Goal: Task Accomplishment & Management: Manage account settings

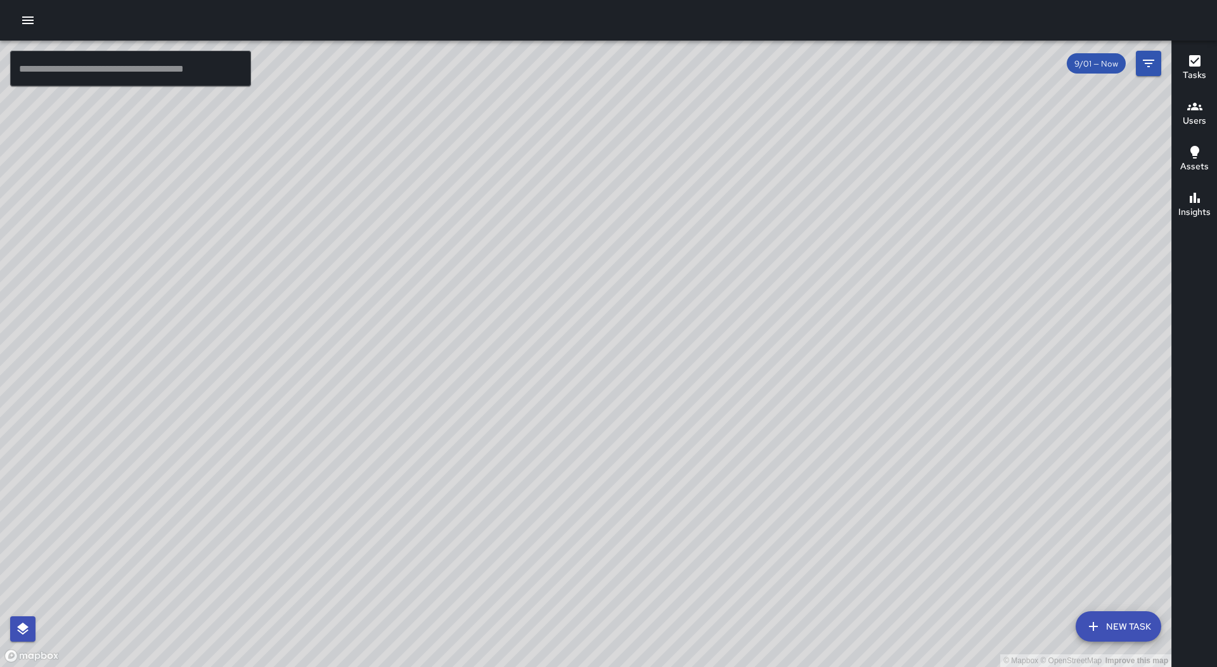
click at [28, 24] on icon "button" at bounding box center [27, 20] width 11 height 8
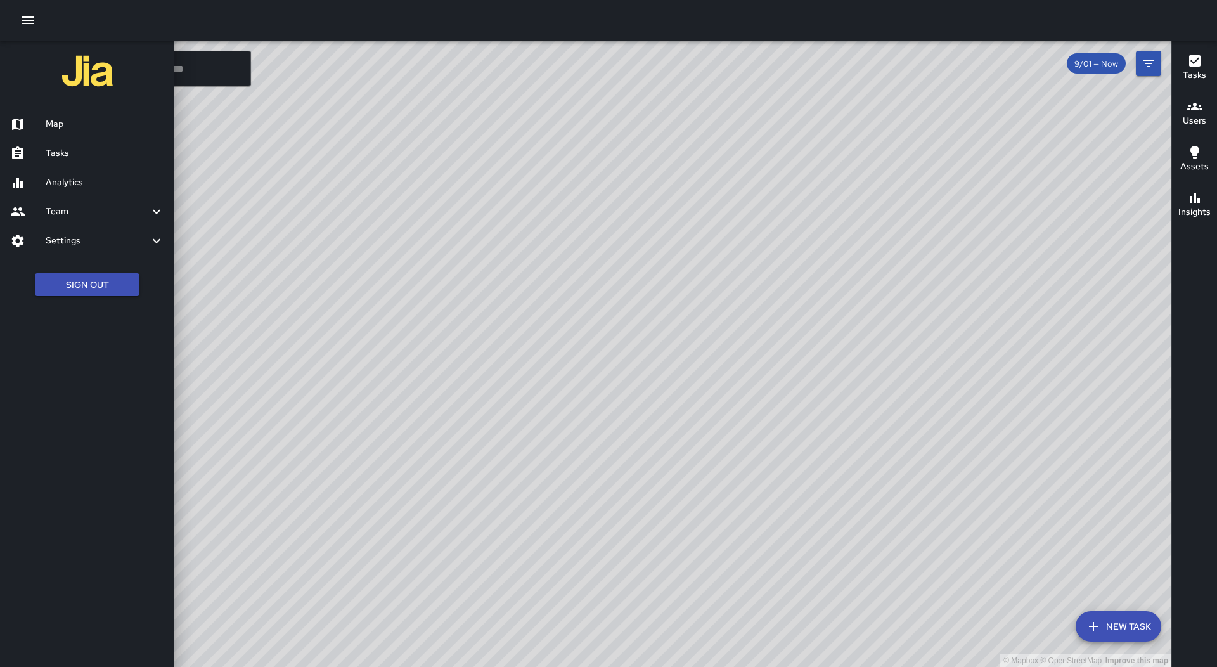
click at [58, 144] on link "Tasks" at bounding box center [87, 153] width 174 height 29
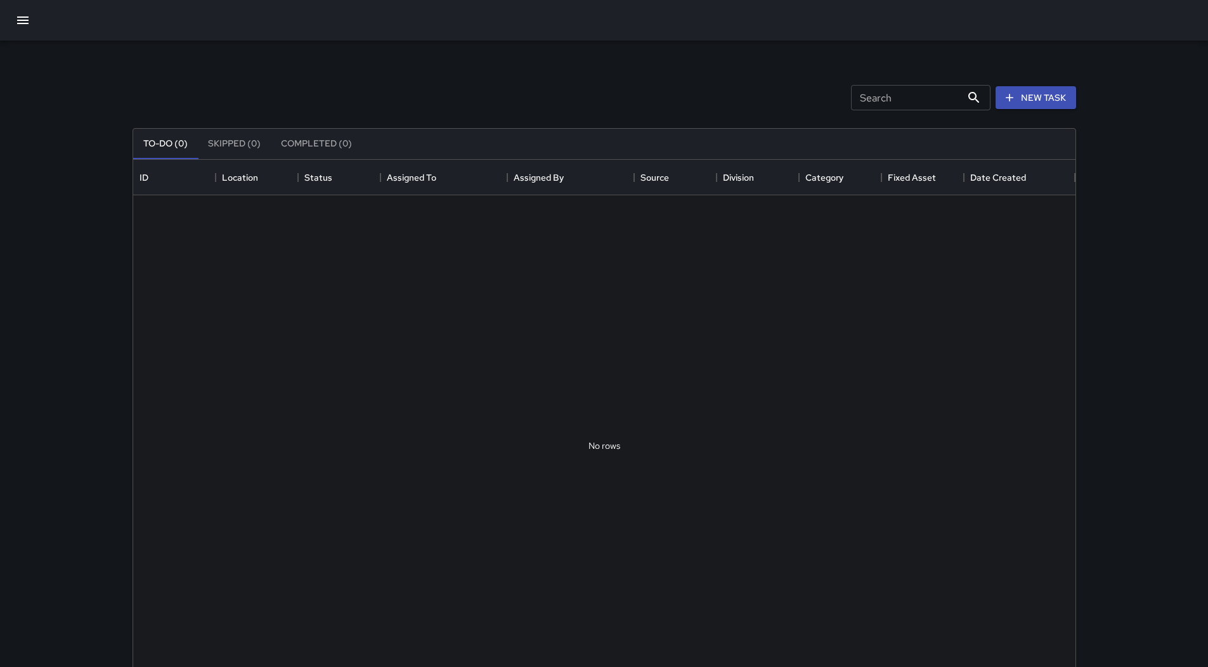
scroll to position [527, 932]
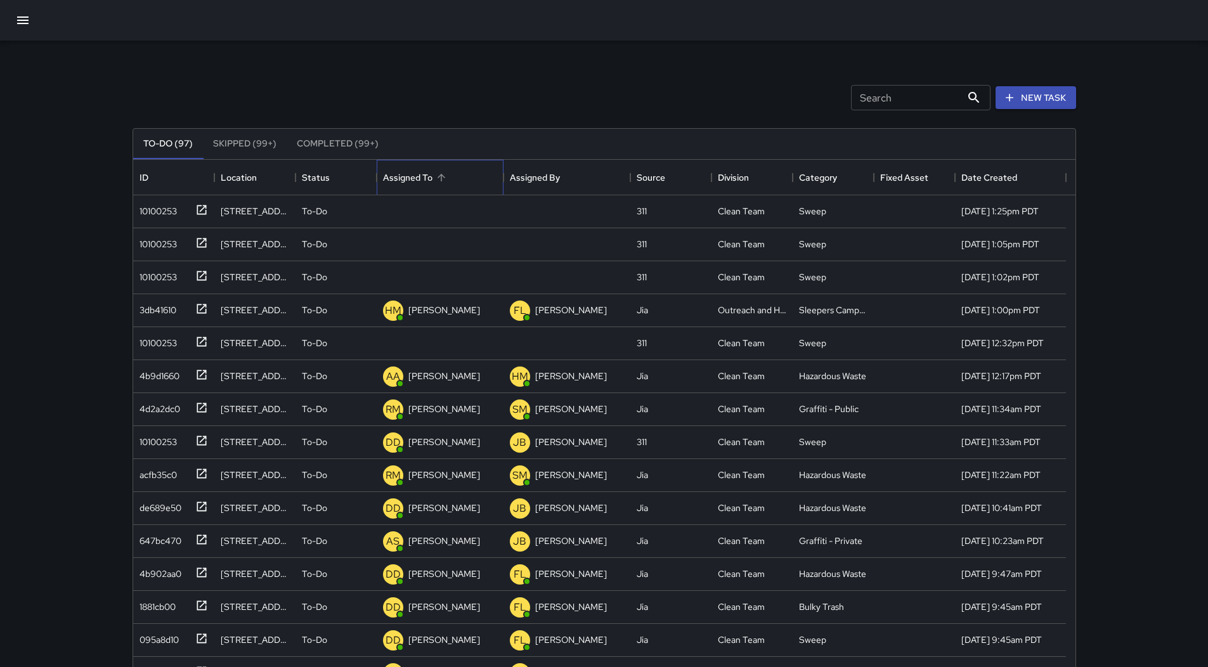
click at [420, 167] on div "Assigned To" at bounding box center [407, 177] width 49 height 35
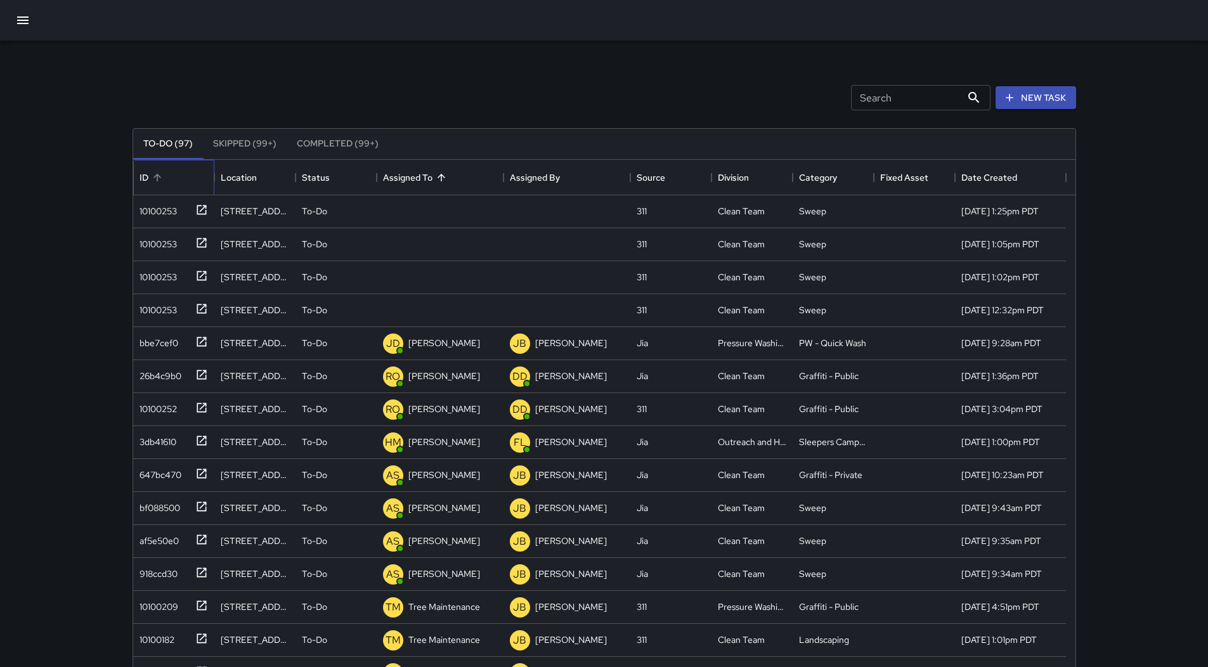
click at [159, 192] on div "ID" at bounding box center [173, 177] width 68 height 35
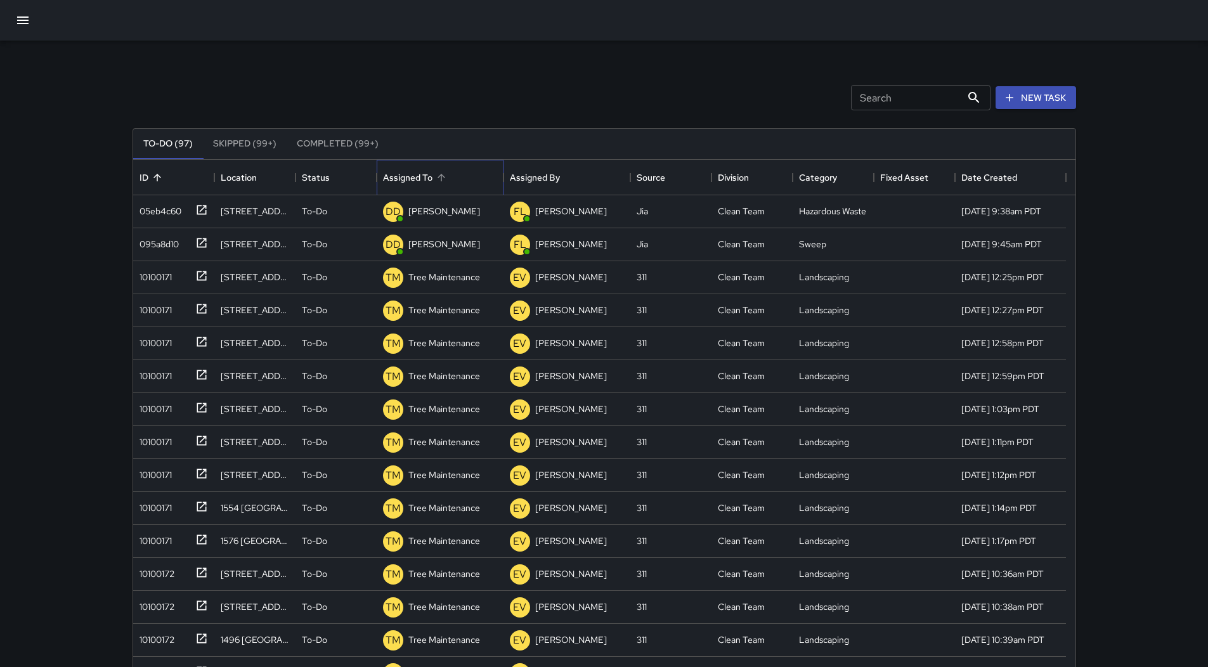
click at [425, 179] on div "Assigned To" at bounding box center [407, 177] width 49 height 35
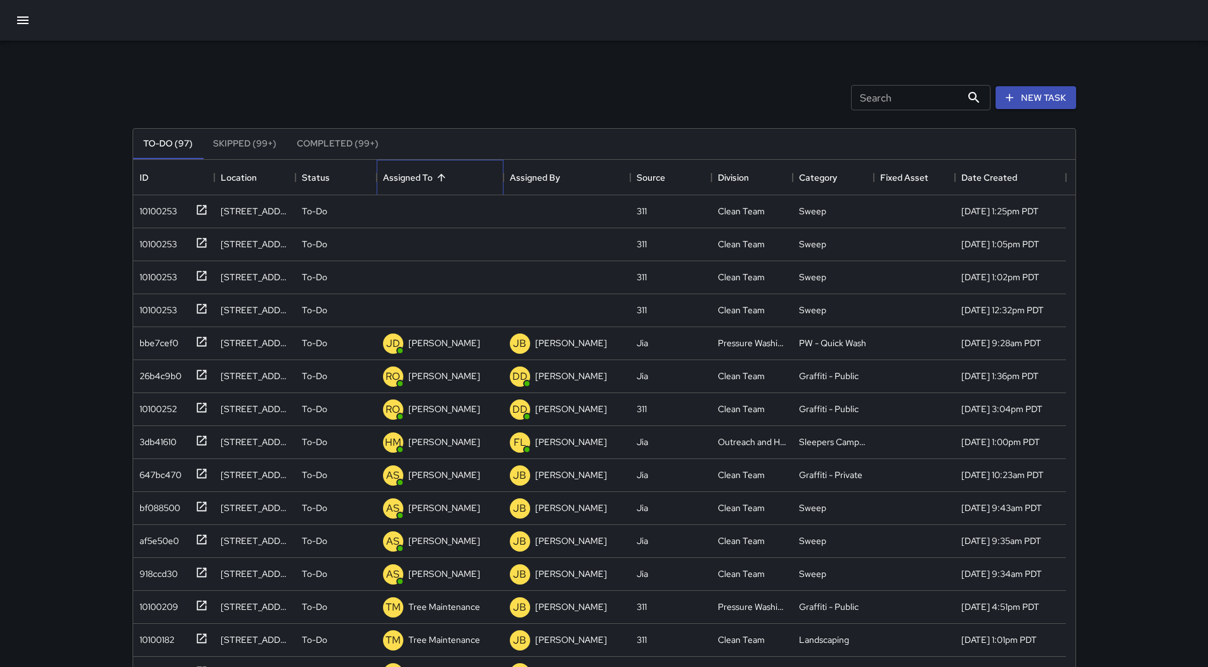
click at [426, 179] on div "Assigned To" at bounding box center [407, 177] width 49 height 35
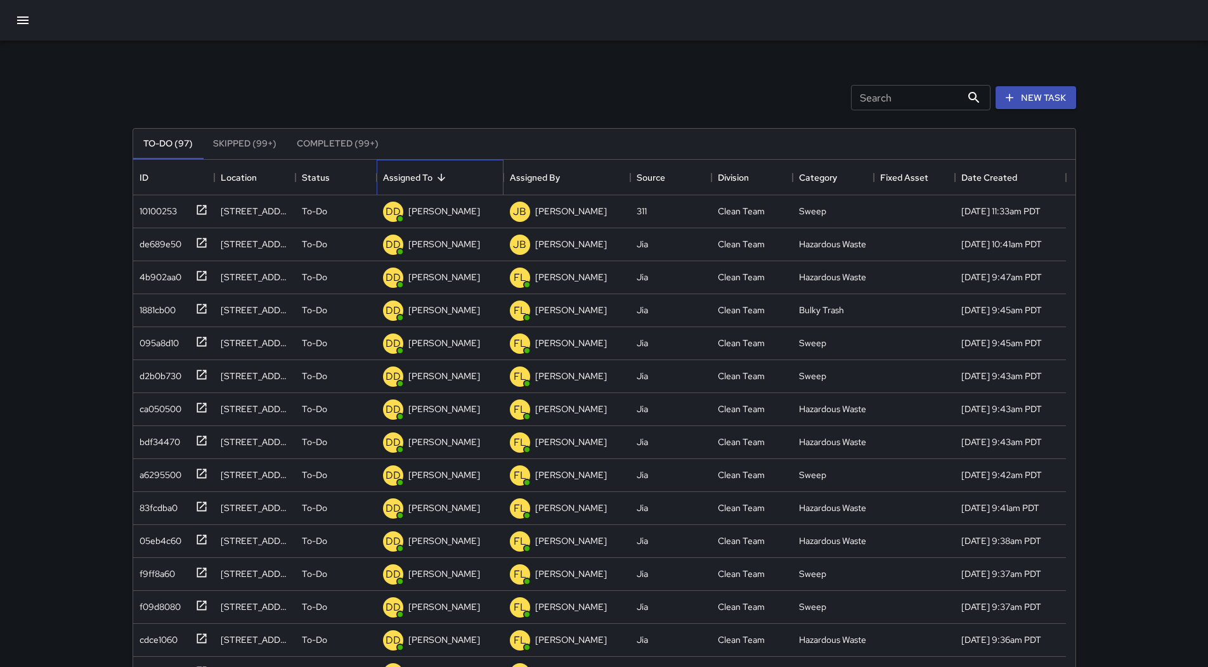
click at [426, 179] on div "Assigned To" at bounding box center [407, 177] width 49 height 35
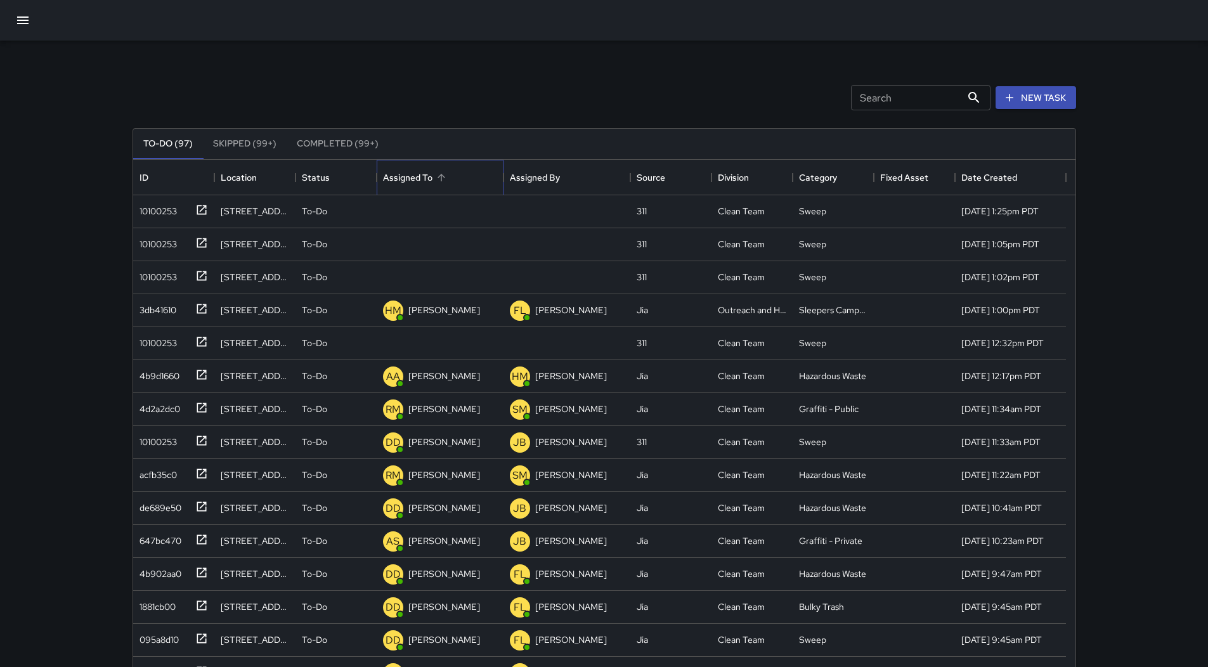
click at [426, 179] on div "Assigned To" at bounding box center [407, 177] width 49 height 35
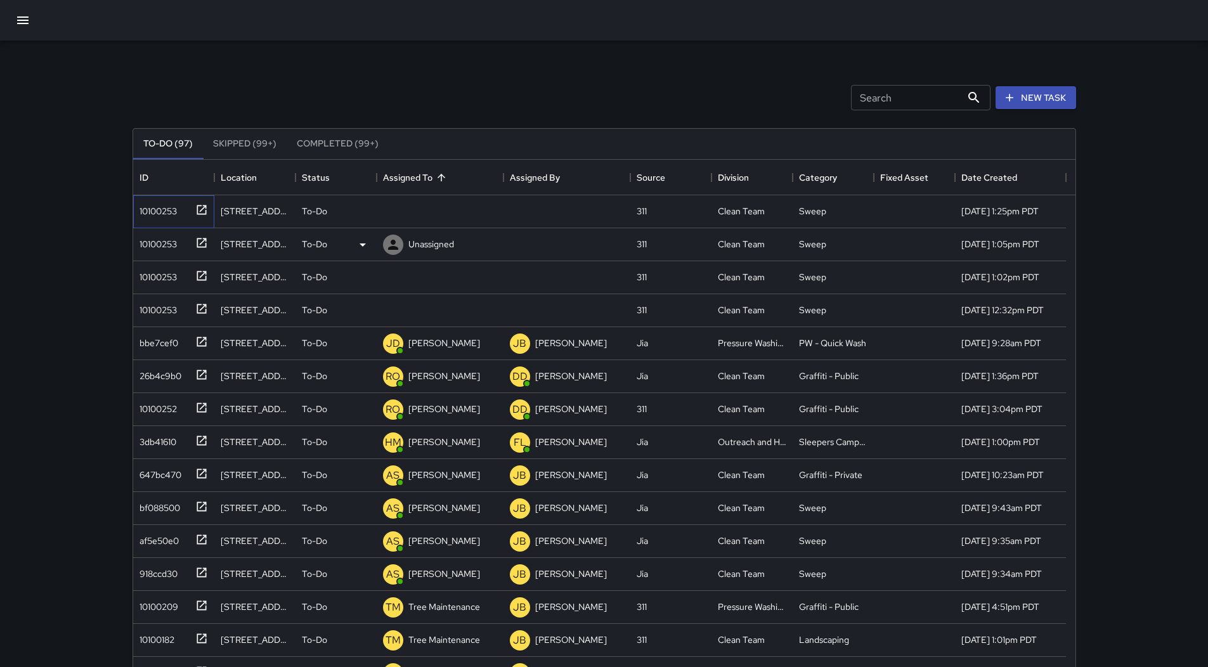
drag, startPoint x: 155, startPoint y: 216, endPoint x: 457, endPoint y: 249, distance: 303.6
click at [156, 216] on div "10100253" at bounding box center [155, 209] width 42 height 18
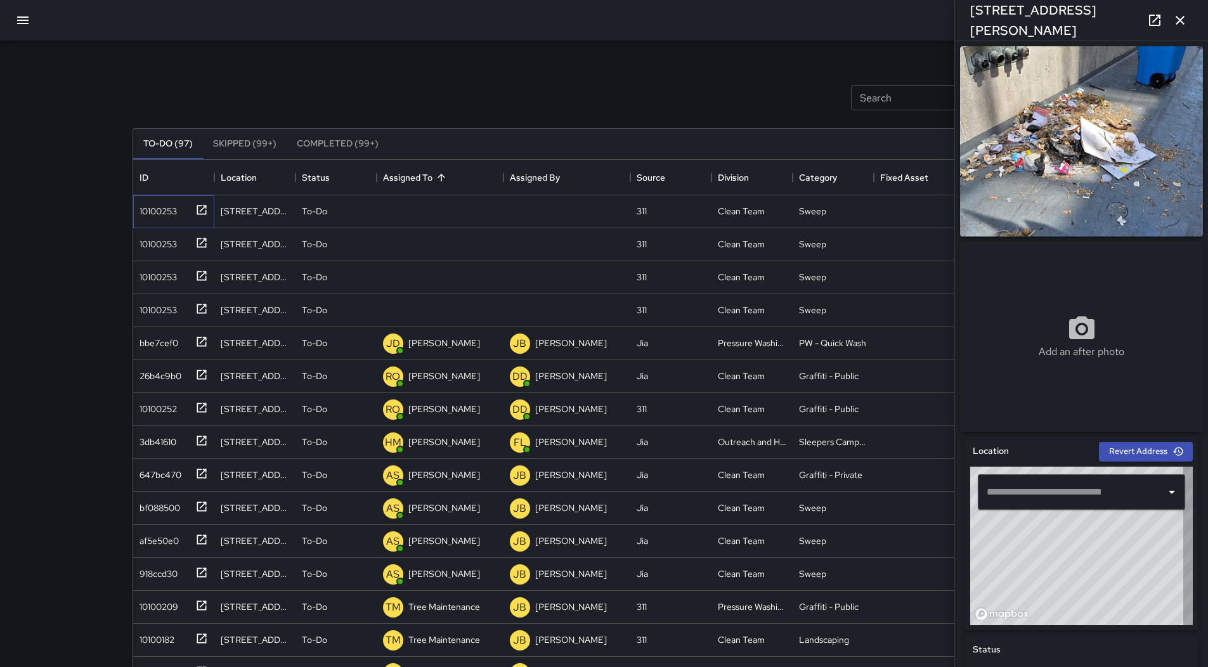
type input "**********"
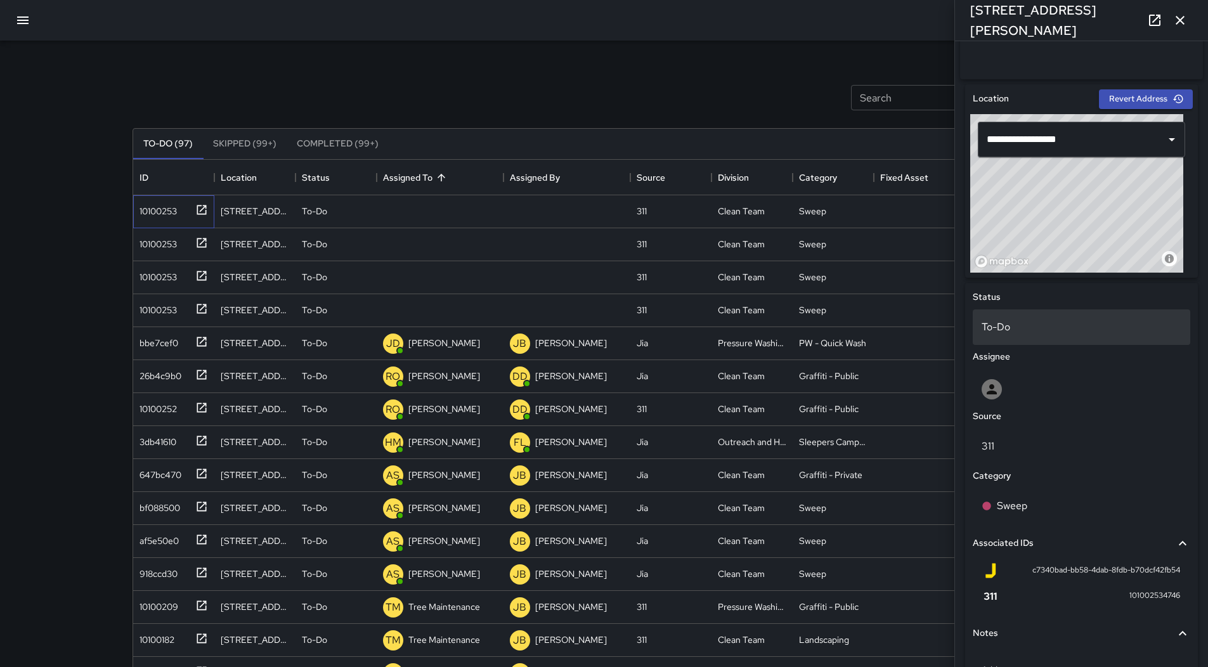
scroll to position [179, 0]
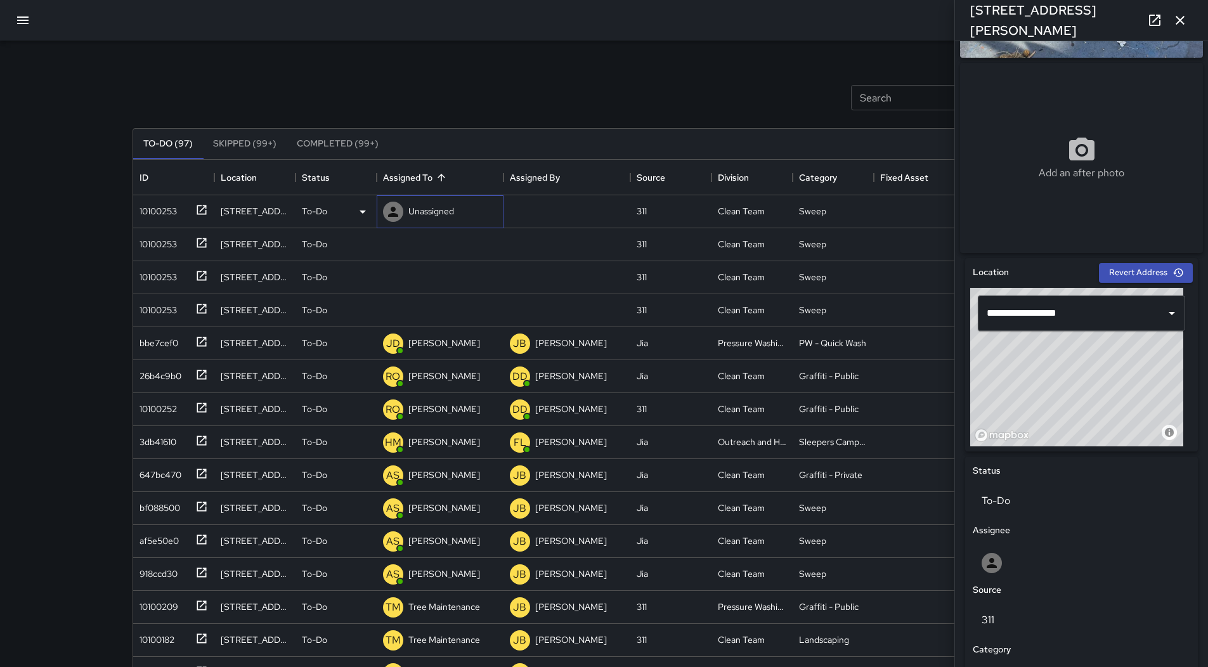
click at [425, 203] on div "Unassigned" at bounding box center [431, 211] width 51 height 18
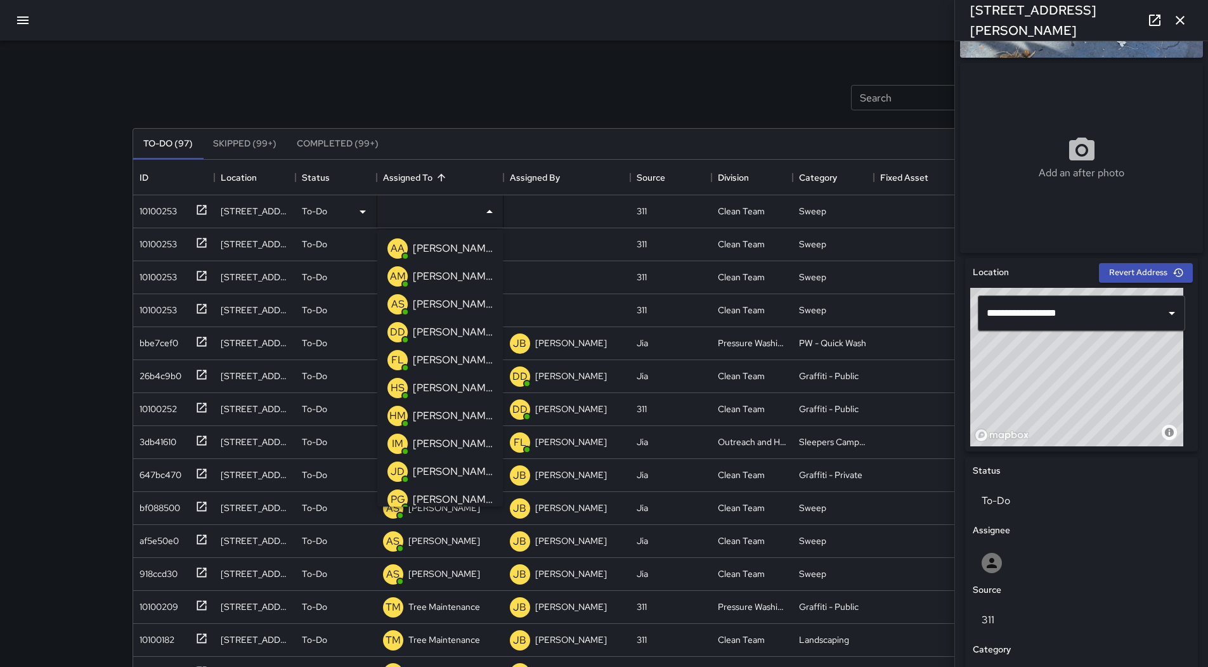
click at [423, 304] on p "[PERSON_NAME]" at bounding box center [453, 304] width 80 height 15
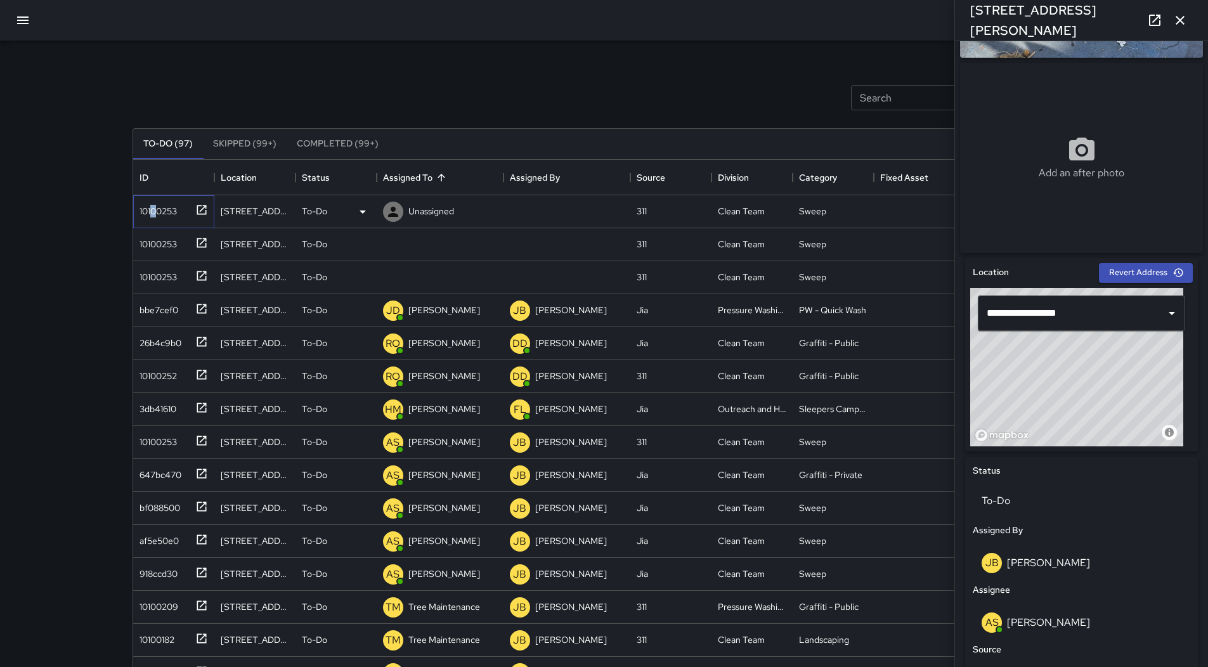
click at [155, 210] on div "10100253" at bounding box center [155, 209] width 42 height 18
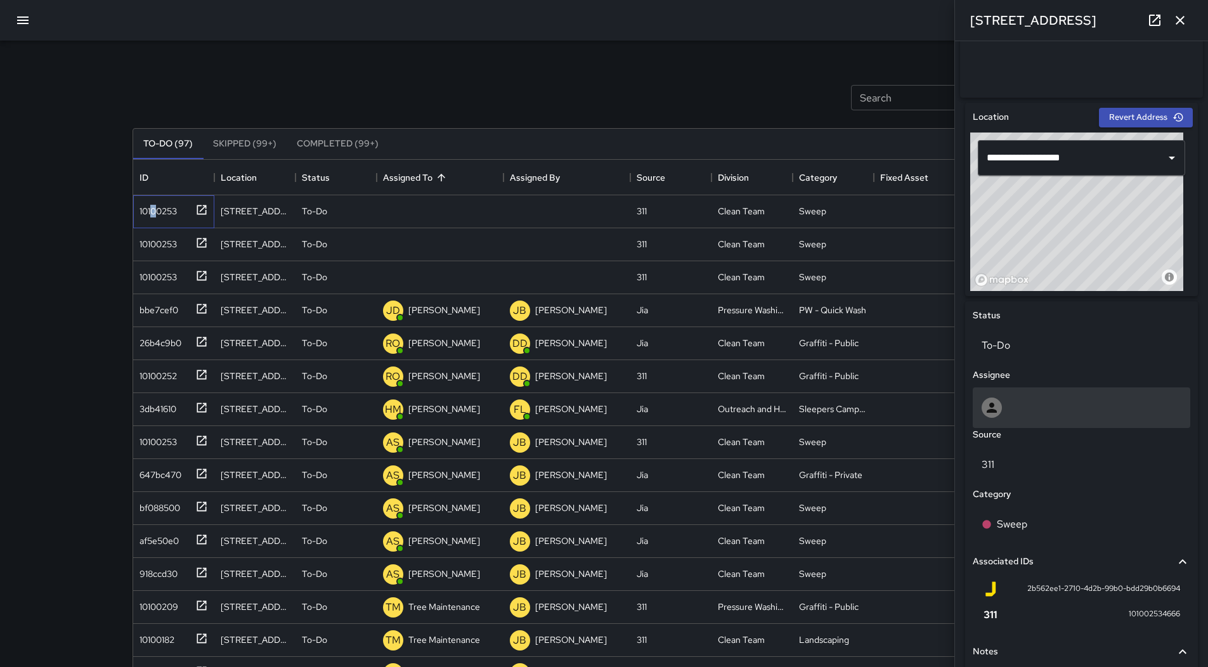
scroll to position [470, 0]
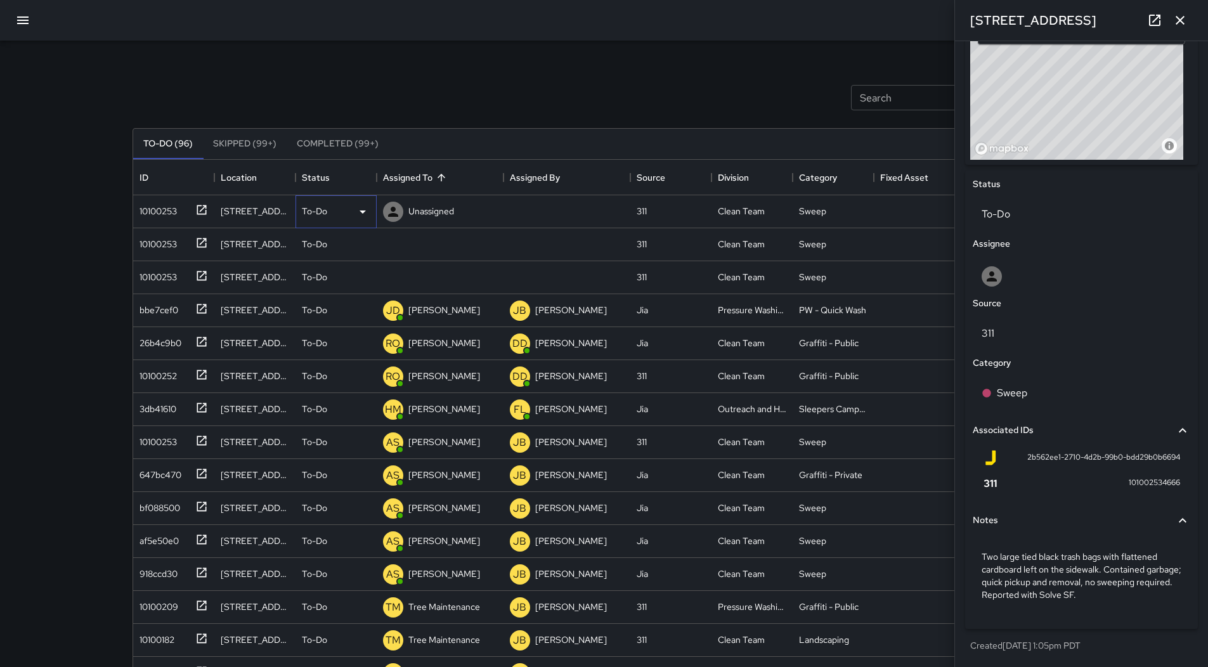
click at [349, 215] on div "To-Do" at bounding box center [336, 211] width 68 height 15
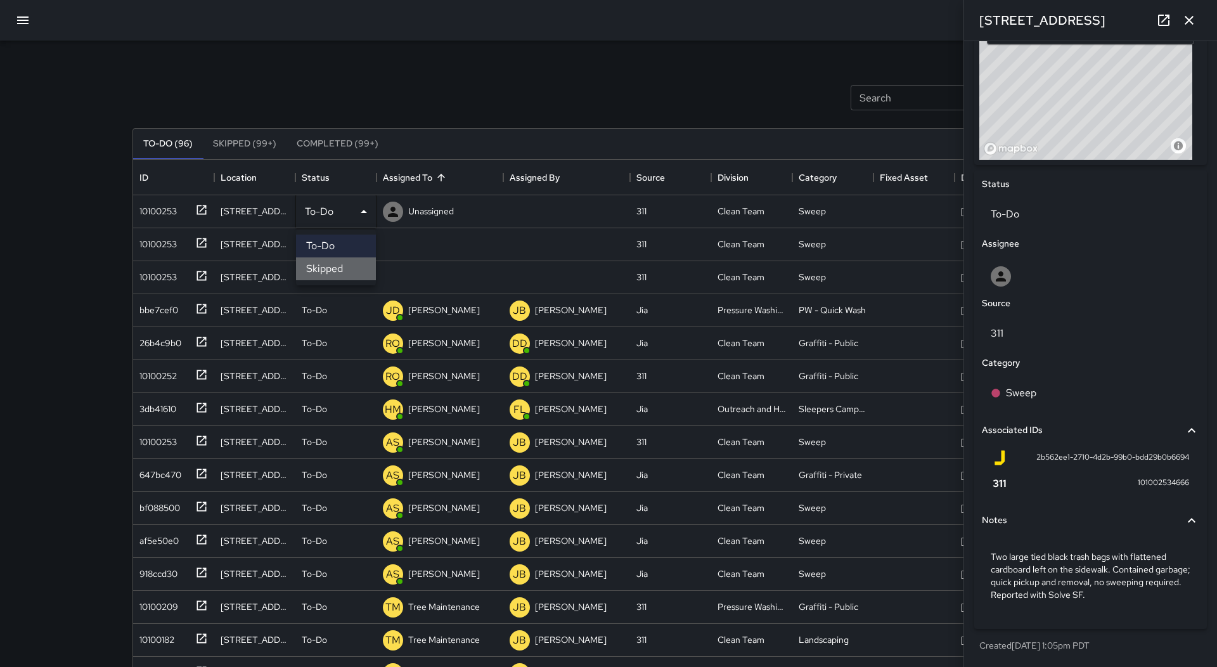
click at [344, 266] on li "Skipped" at bounding box center [336, 268] width 80 height 23
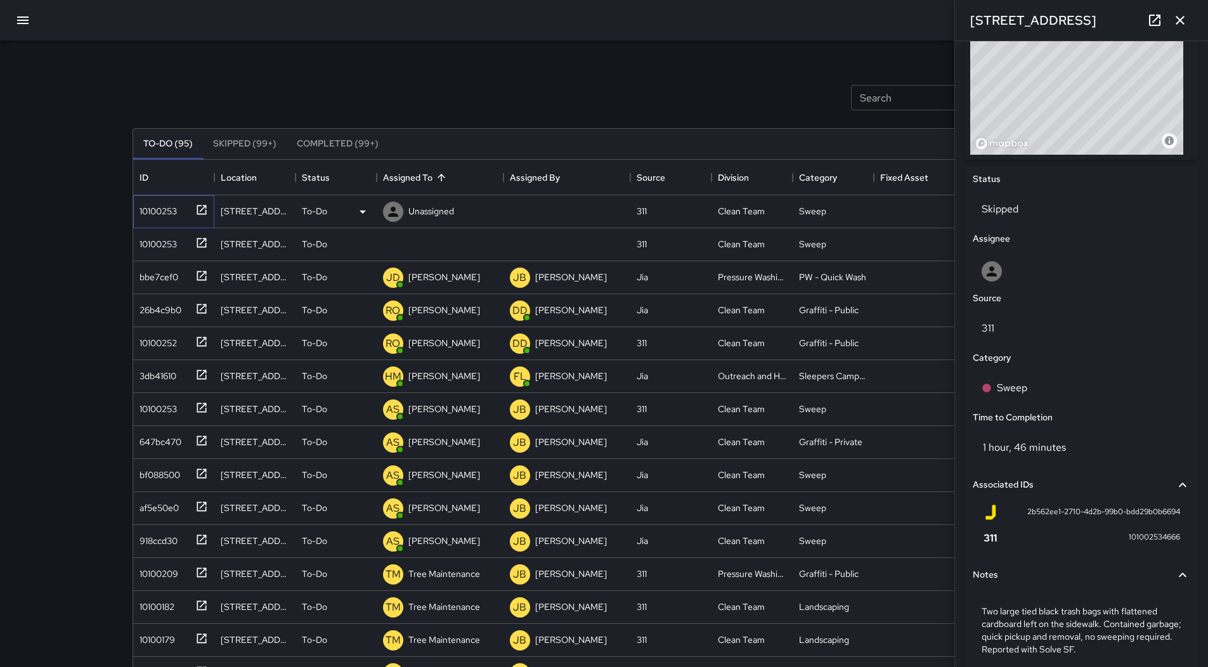
click at [173, 215] on div "10100253" at bounding box center [155, 209] width 42 height 18
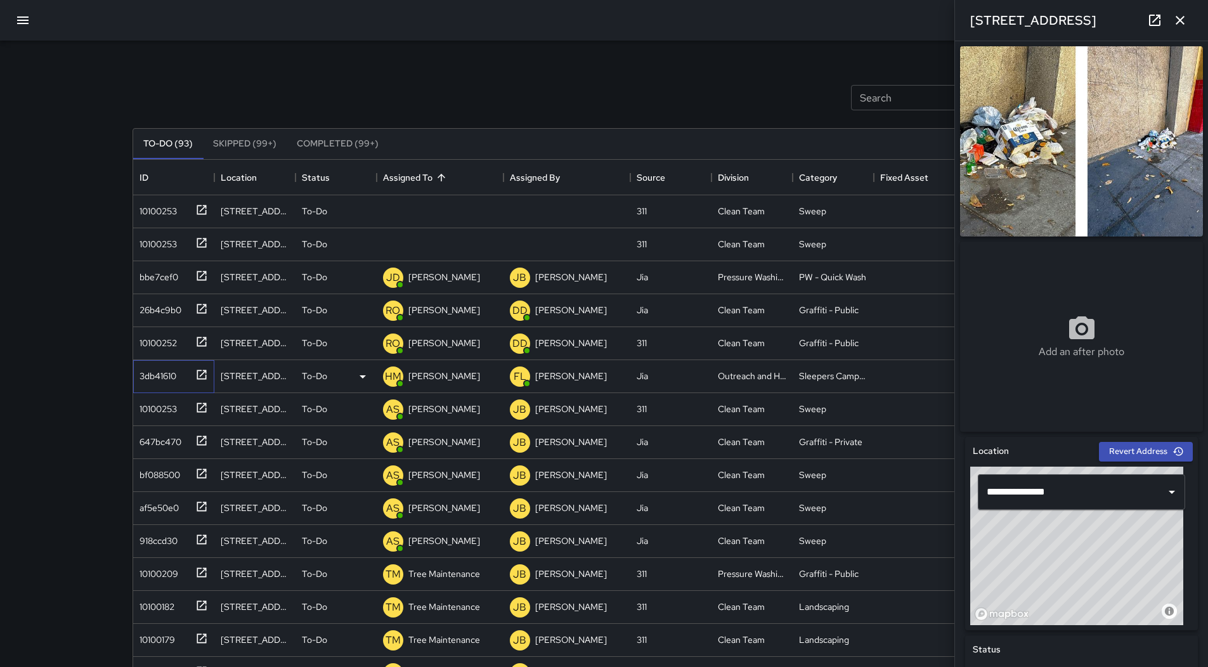
click at [166, 368] on div "3db41610" at bounding box center [155, 373] width 42 height 18
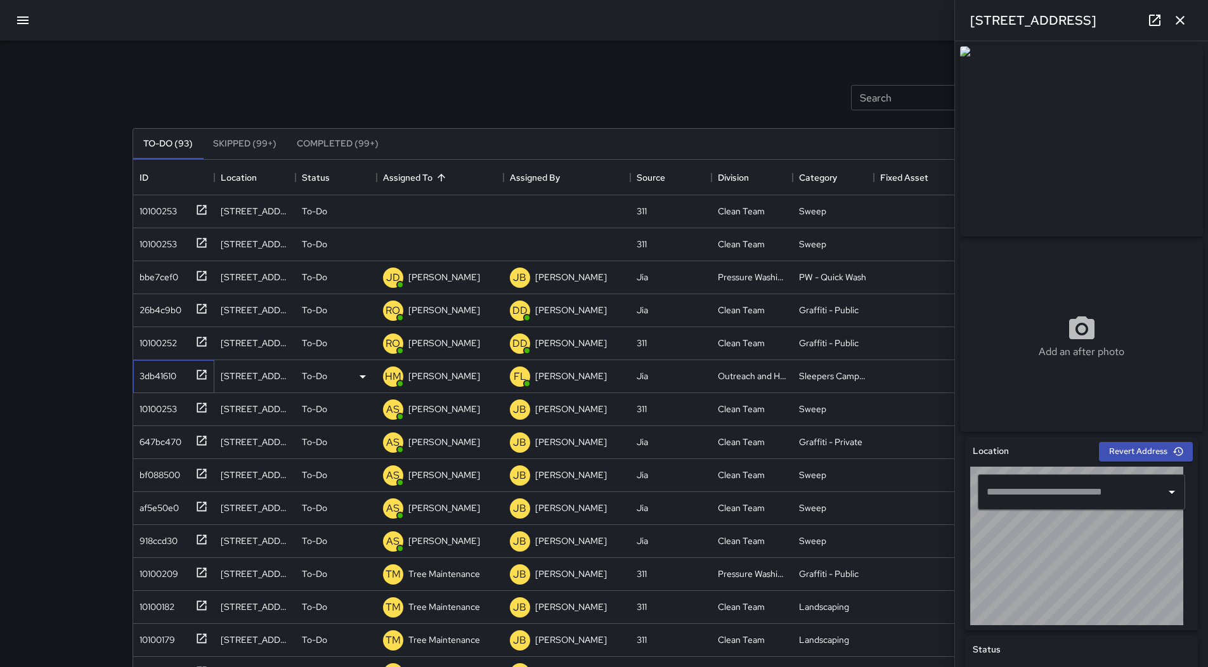
type input "**********"
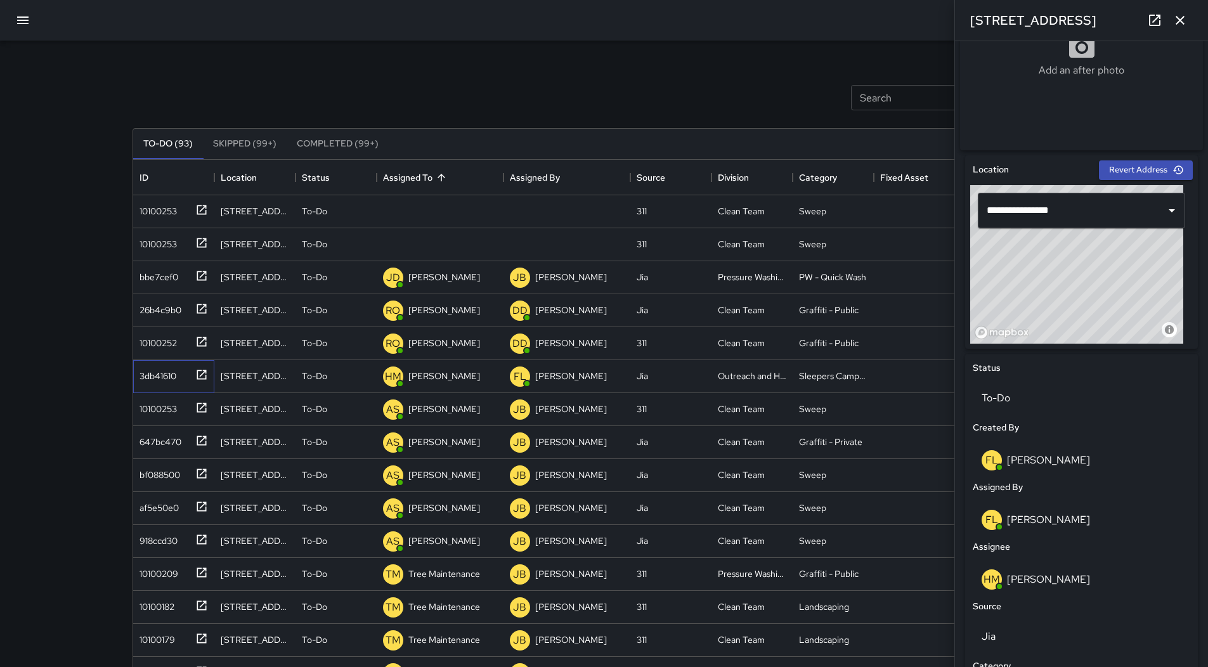
scroll to position [63, 0]
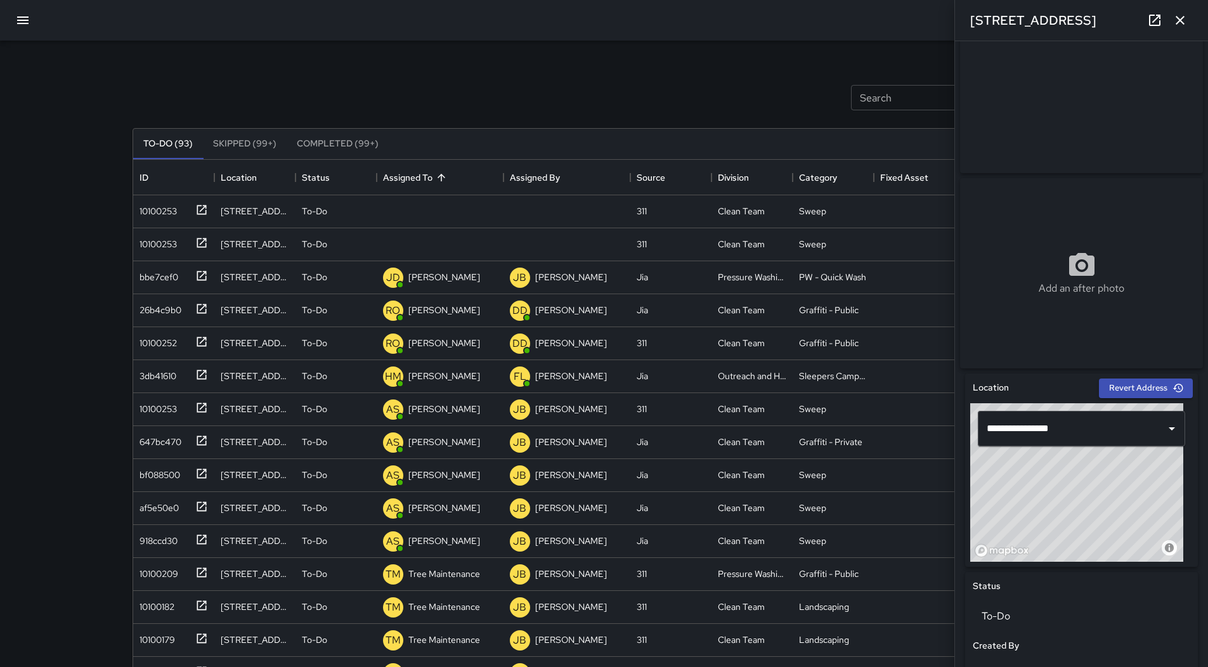
click at [130, 207] on div "Search Search New Task To-Do (93) Skipped (99+) Completed (99+) ID Location Sta…" at bounding box center [604, 395] width 974 height 708
click at [138, 211] on div "10100253" at bounding box center [155, 209] width 42 height 18
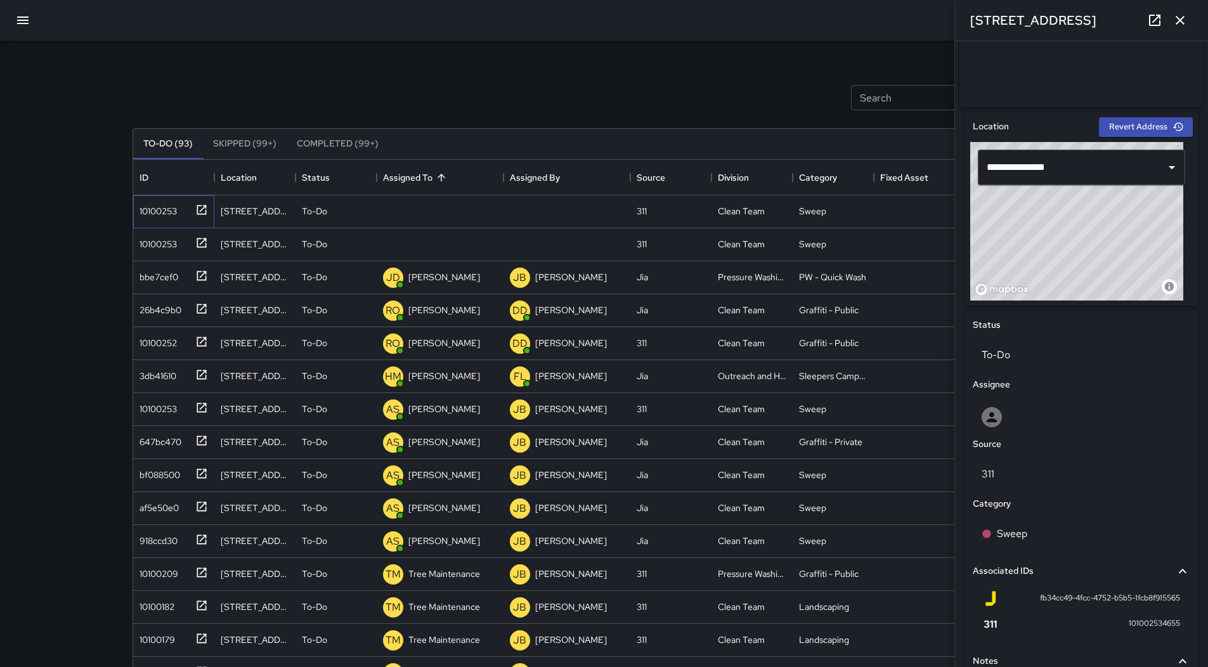
scroll to position [432, 0]
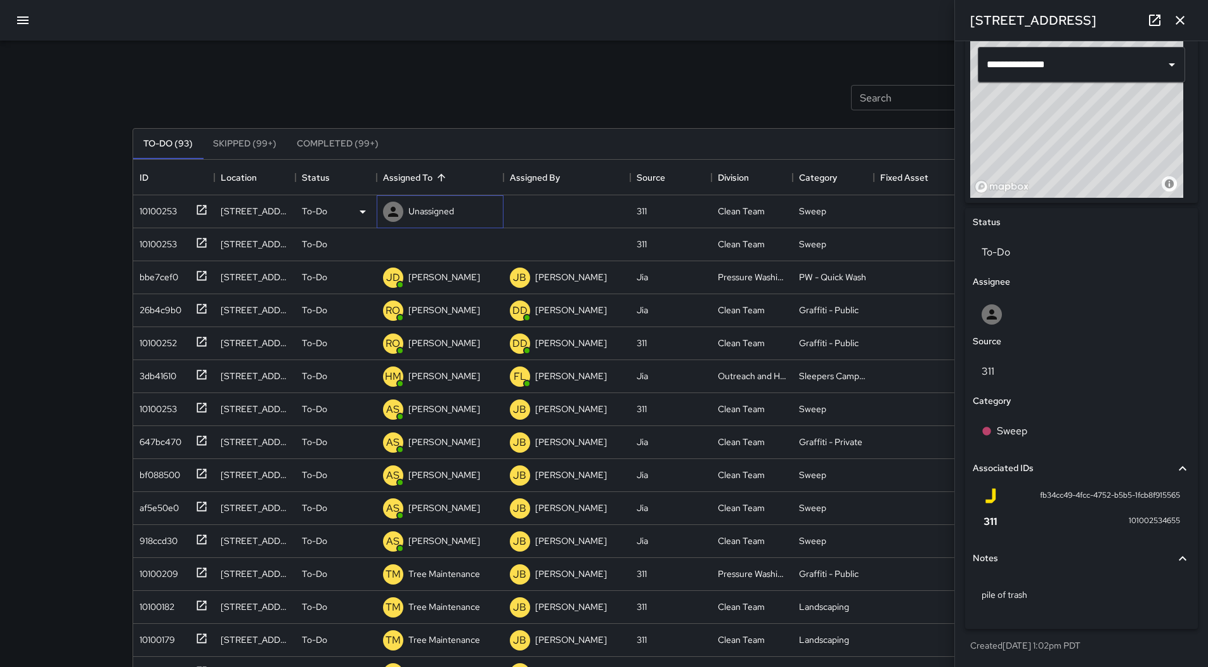
click at [427, 209] on p "Unassigned" at bounding box center [431, 211] width 46 height 13
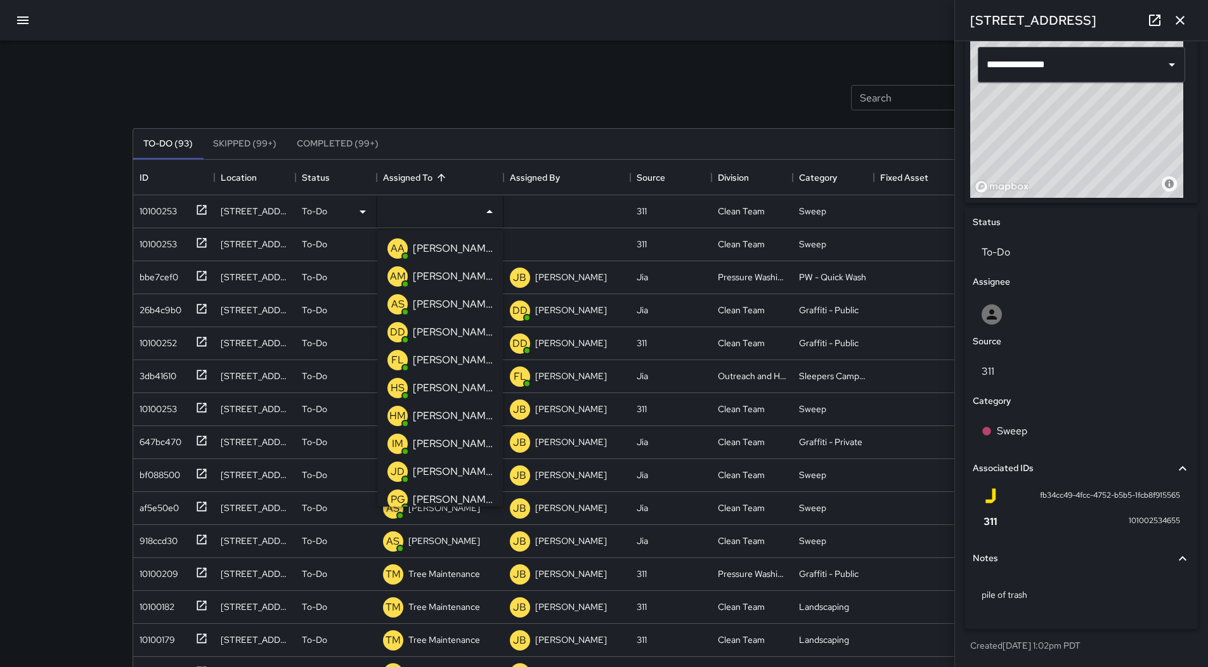
click at [448, 326] on p "[PERSON_NAME]" at bounding box center [453, 332] width 80 height 15
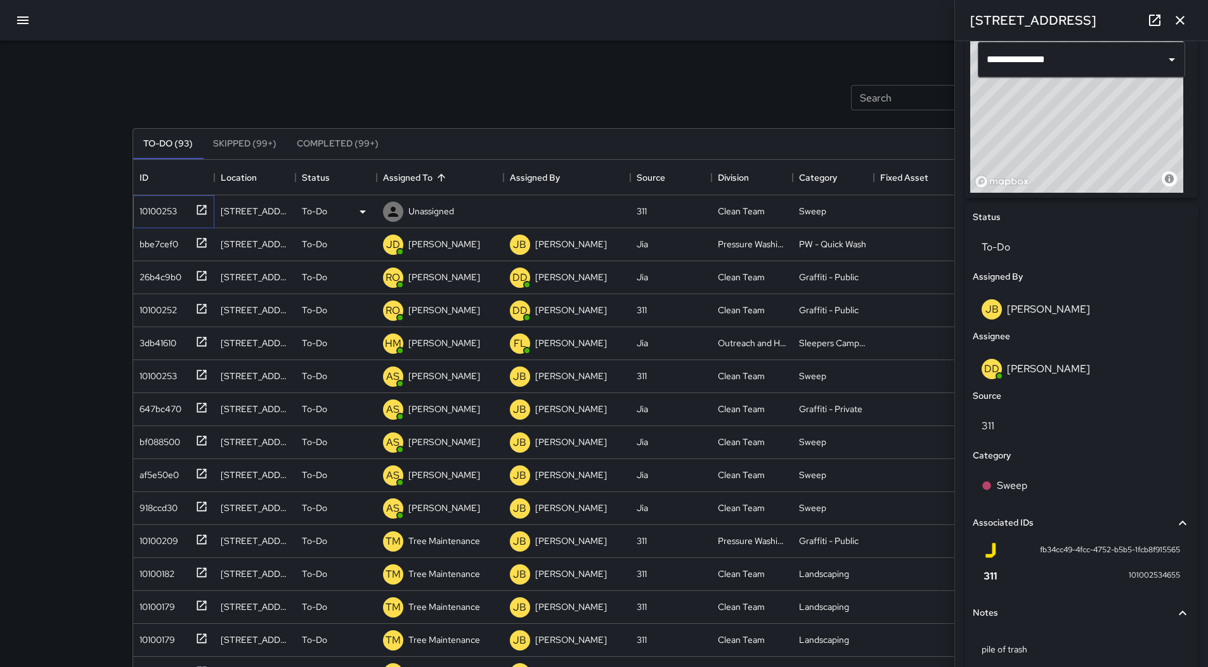
click at [152, 203] on div "10100253" at bounding box center [155, 209] width 42 height 18
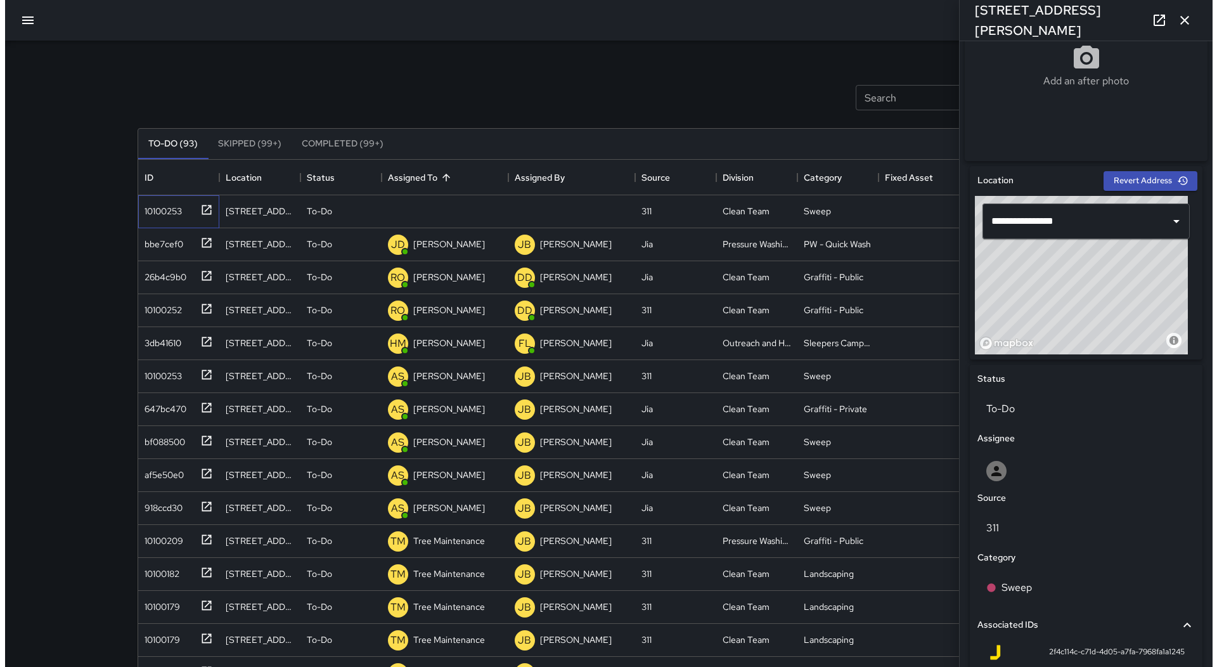
scroll to position [255, 0]
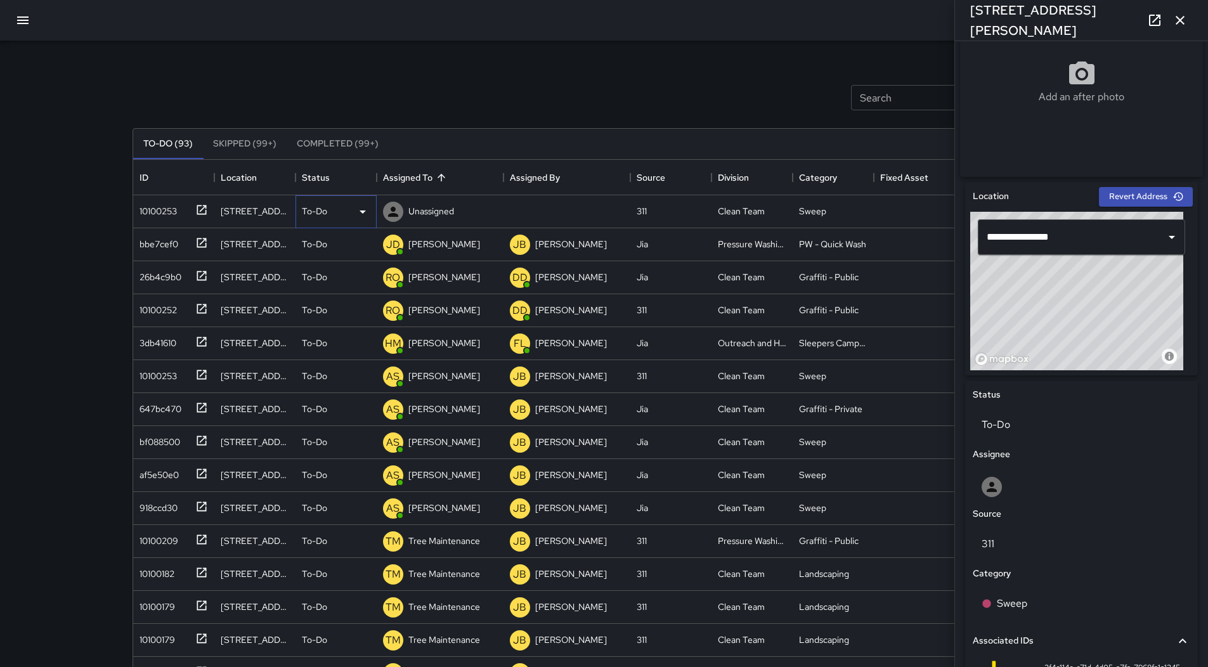
click at [351, 216] on div "To-Do" at bounding box center [336, 211] width 68 height 15
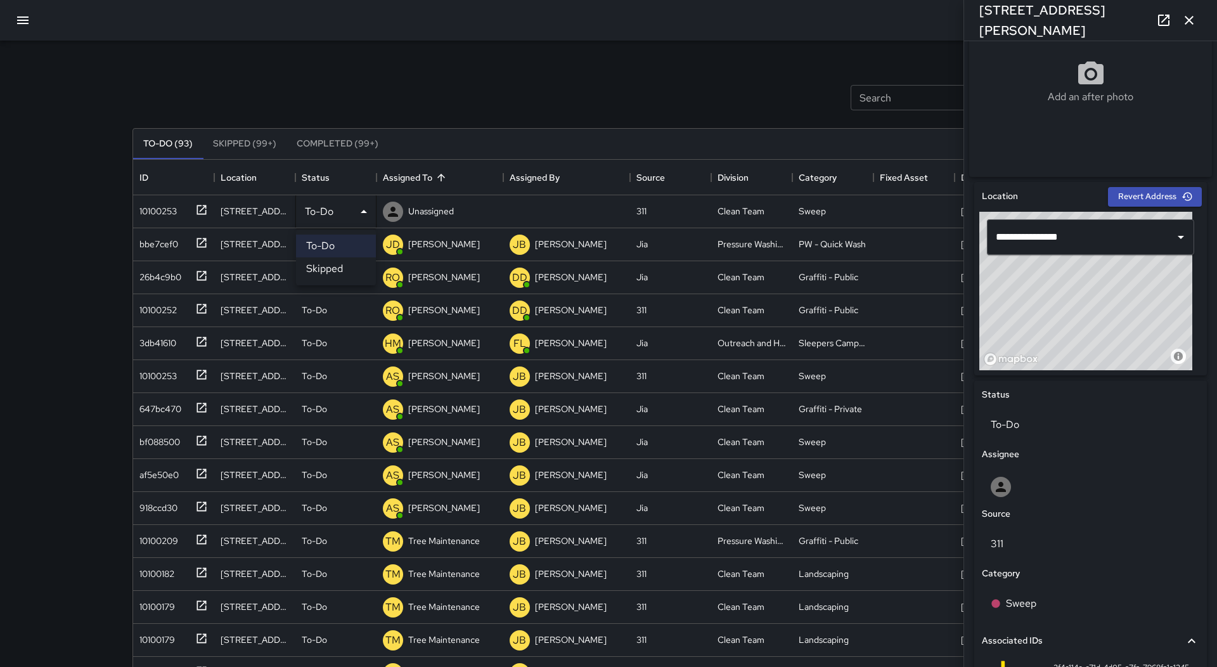
click at [344, 264] on li "Skipped" at bounding box center [336, 268] width 80 height 23
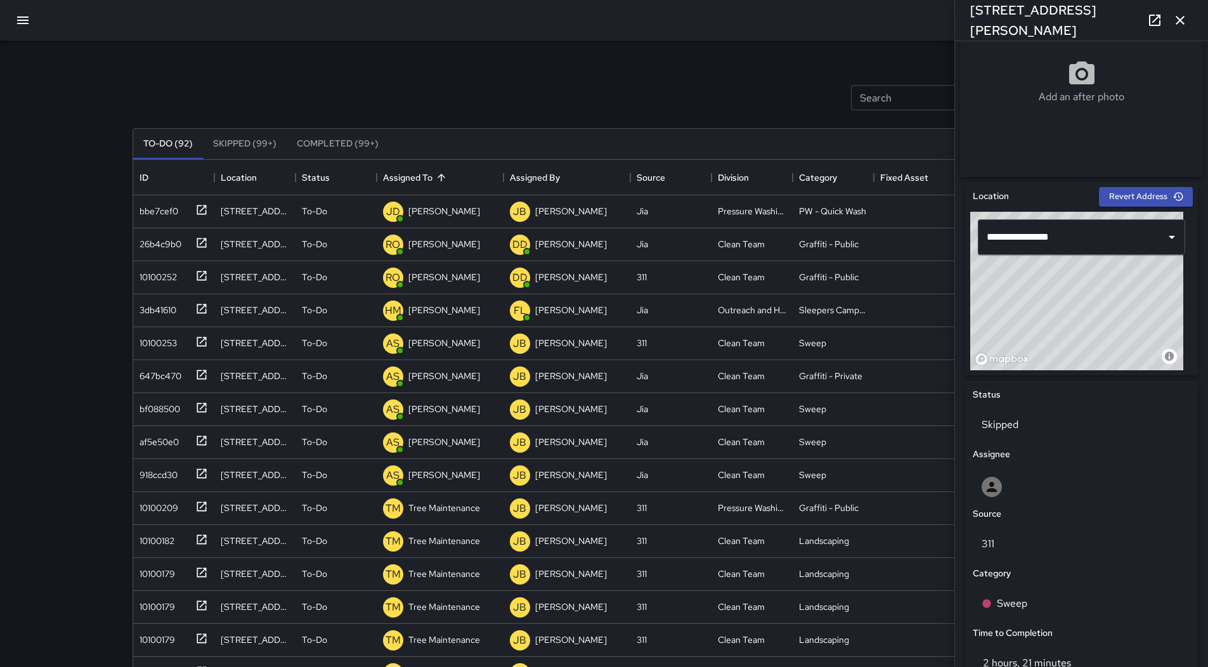
click at [22, 30] on button "button" at bounding box center [23, 20] width 30 height 30
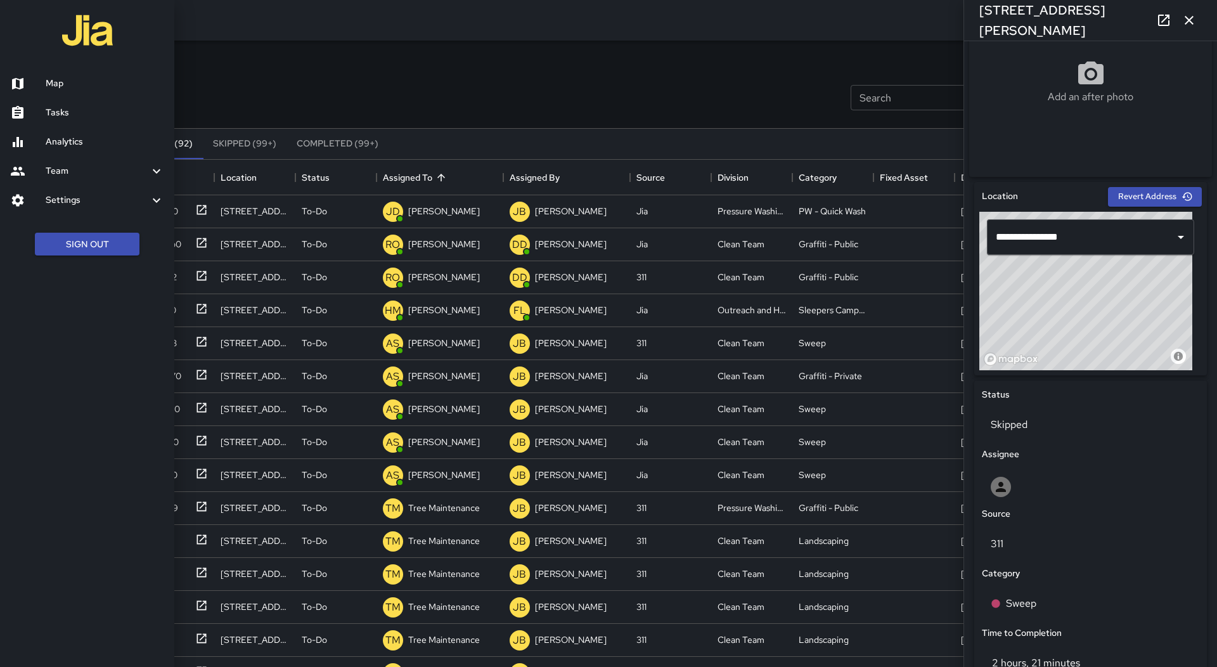
click at [48, 86] on h6 "Map" at bounding box center [105, 84] width 119 height 14
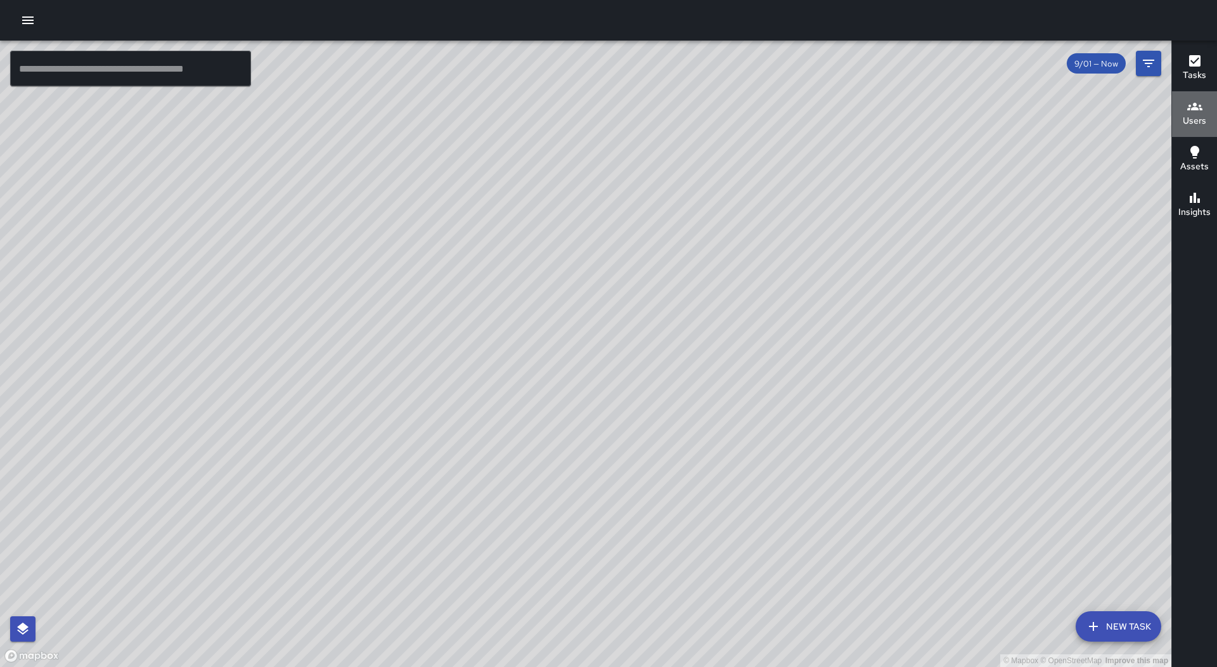
click at [1201, 100] on icon "button" at bounding box center [1194, 106] width 15 height 15
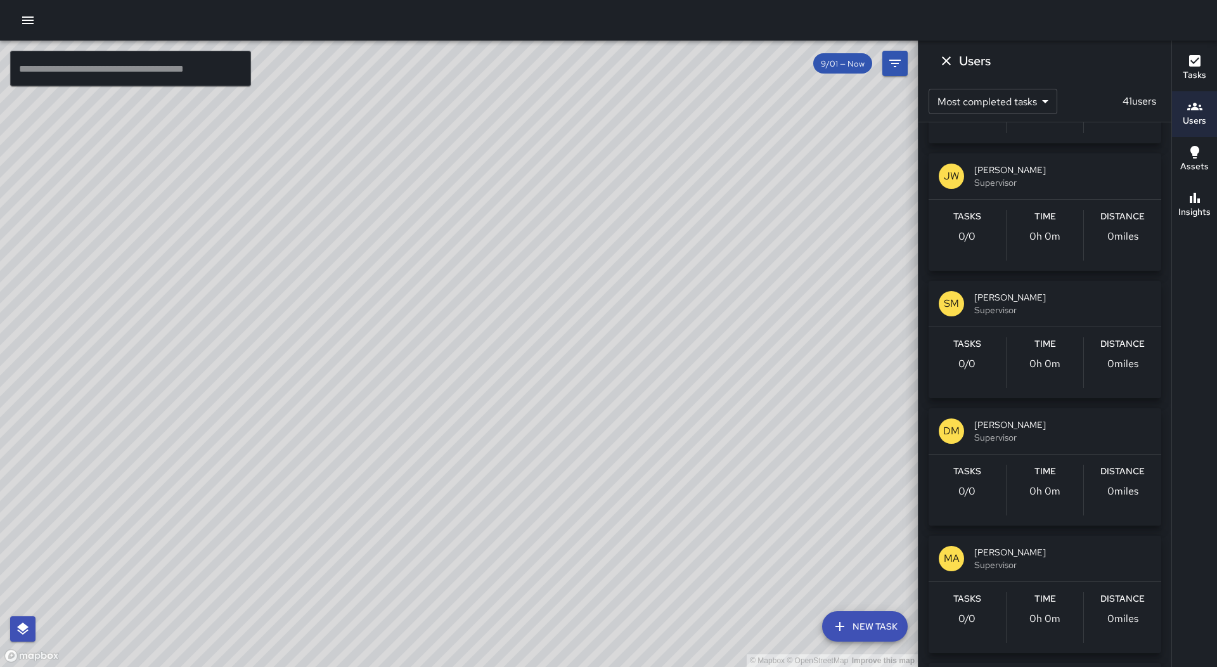
scroll to position [4374, 0]
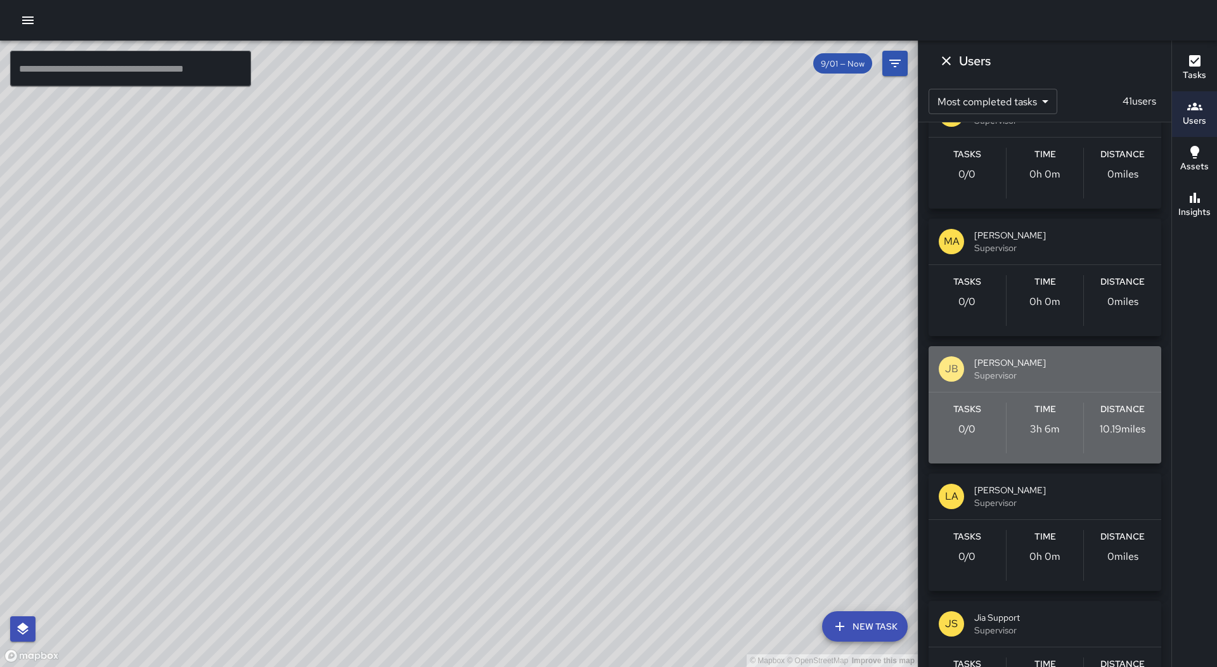
drag, startPoint x: 1051, startPoint y: 372, endPoint x: 1051, endPoint y: 364, distance: 8.2
click at [1051, 368] on div "[PERSON_NAME] Supervisor" at bounding box center [1062, 368] width 177 height 25
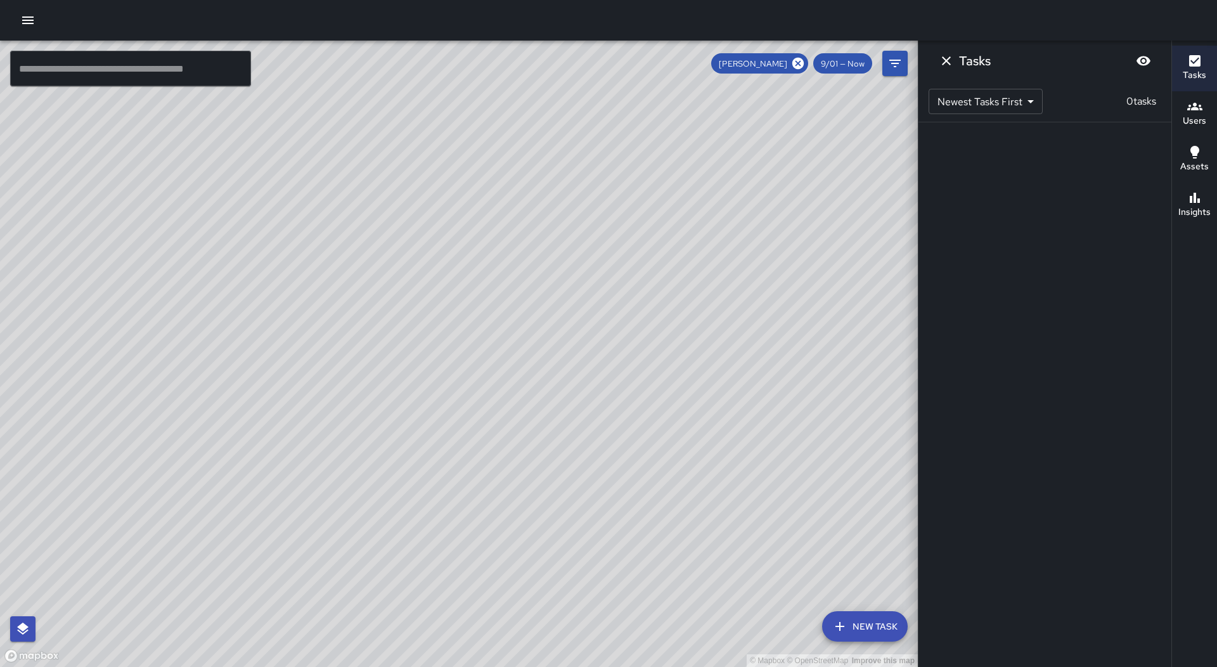
scroll to position [0, 0]
click at [948, 61] on icon "Dismiss" at bounding box center [946, 60] width 15 height 15
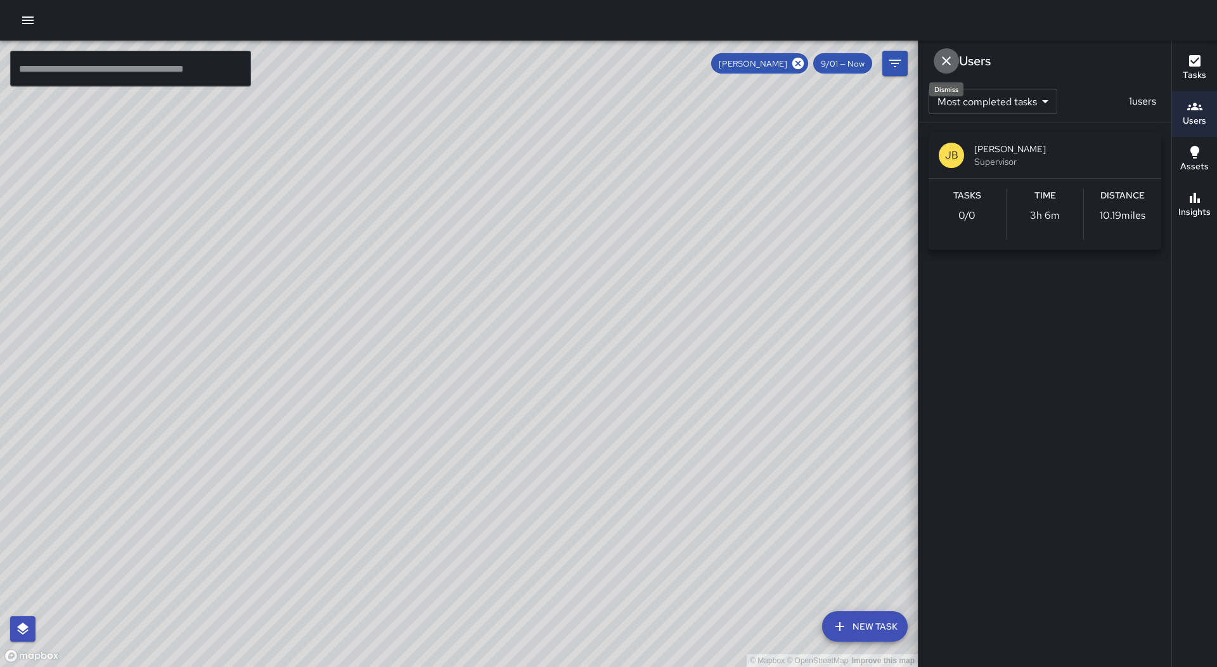
click at [947, 56] on icon "Dismiss" at bounding box center [946, 60] width 15 height 15
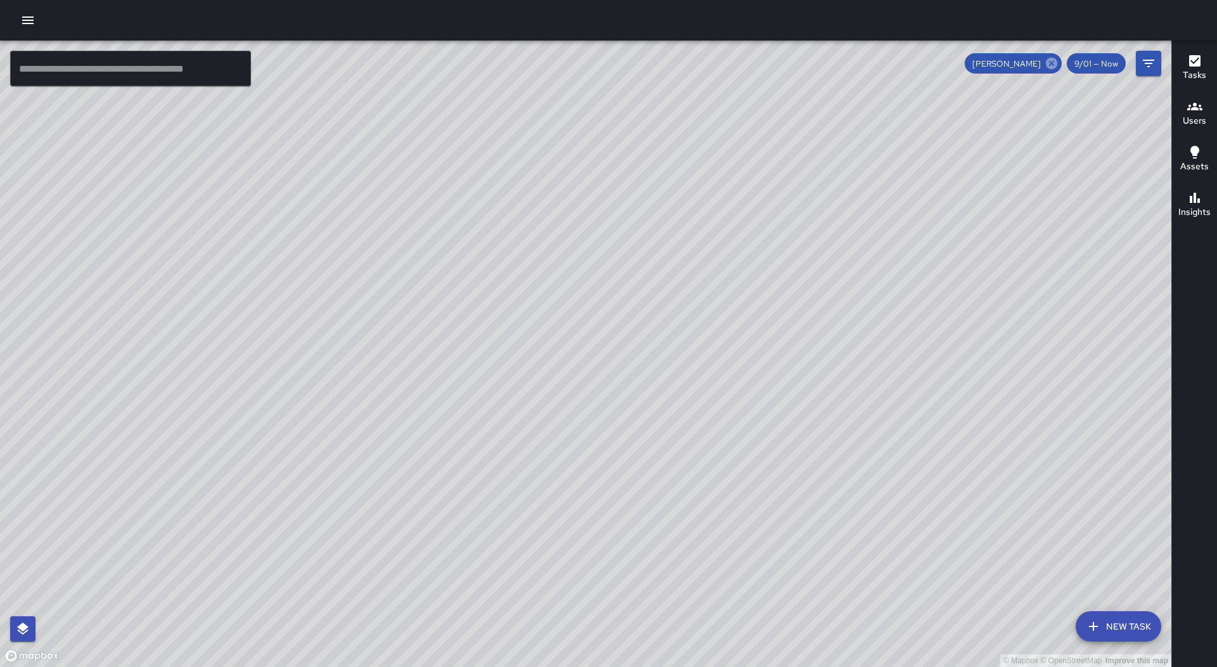
click at [1056, 66] on icon at bounding box center [1051, 63] width 11 height 11
drag, startPoint x: 609, startPoint y: 549, endPoint x: 661, endPoint y: 243, distance: 310.0
click at [661, 243] on div "© Mapbox © OpenStreetMap Improve this map" at bounding box center [585, 354] width 1171 height 626
click at [534, 495] on div "© Mapbox © OpenStreetMap Improve this map RM [PERSON_NAME] Ambassador Tasks 57 …" at bounding box center [585, 354] width 1171 height 626
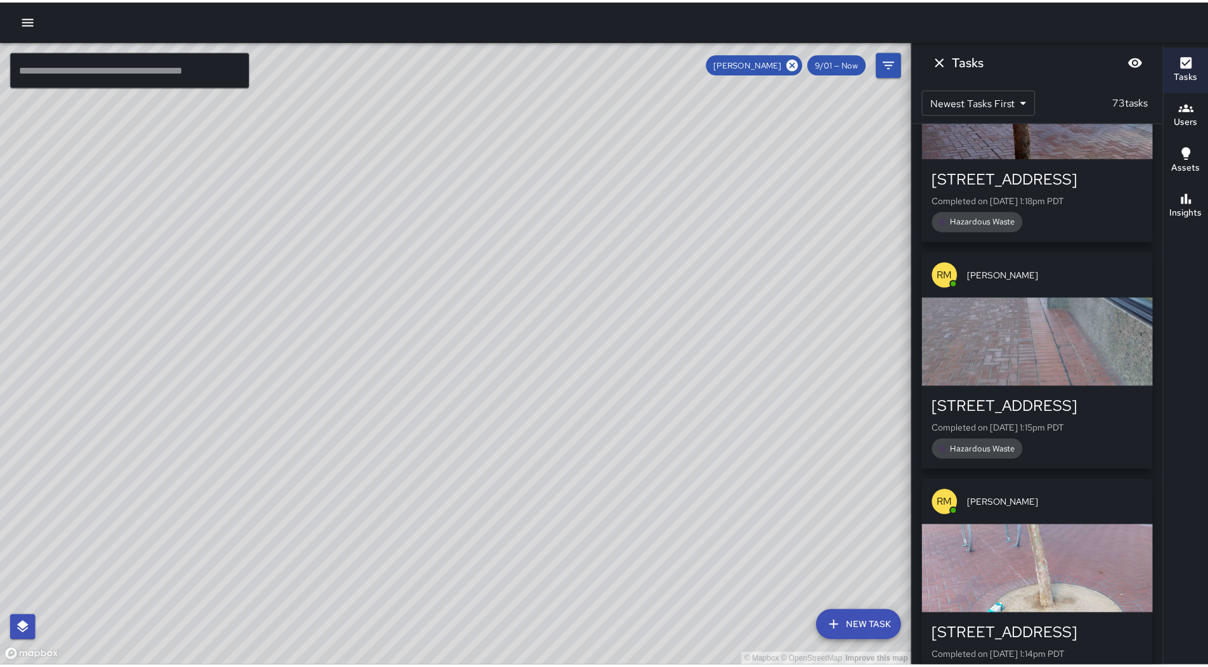
scroll to position [6641, 0]
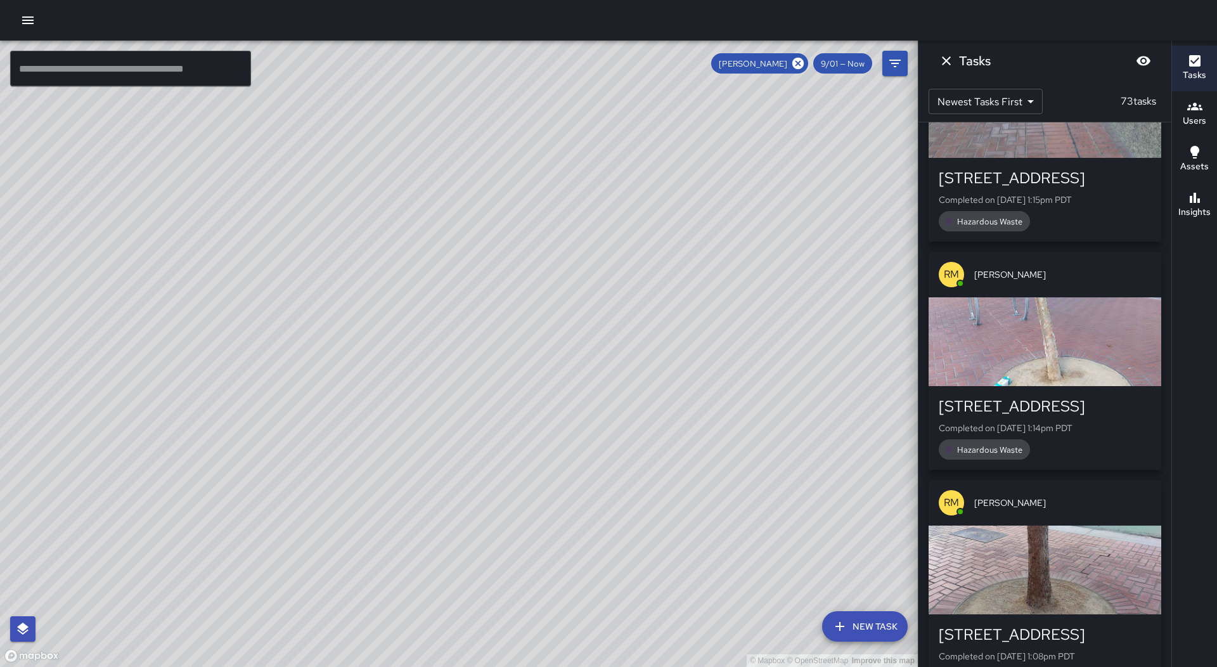
click at [799, 63] on icon at bounding box center [798, 63] width 14 height 14
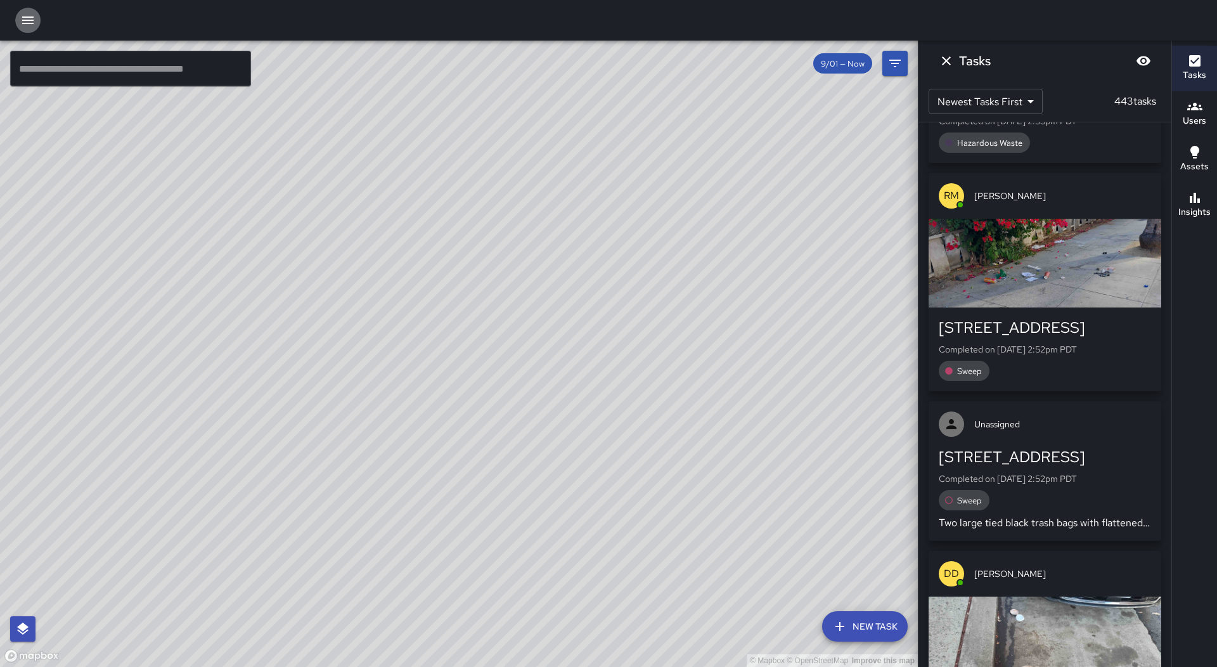
drag, startPoint x: 21, startPoint y: 15, endPoint x: 16, endPoint y: 27, distance: 13.1
click at [22, 15] on icon "button" at bounding box center [27, 20] width 15 height 15
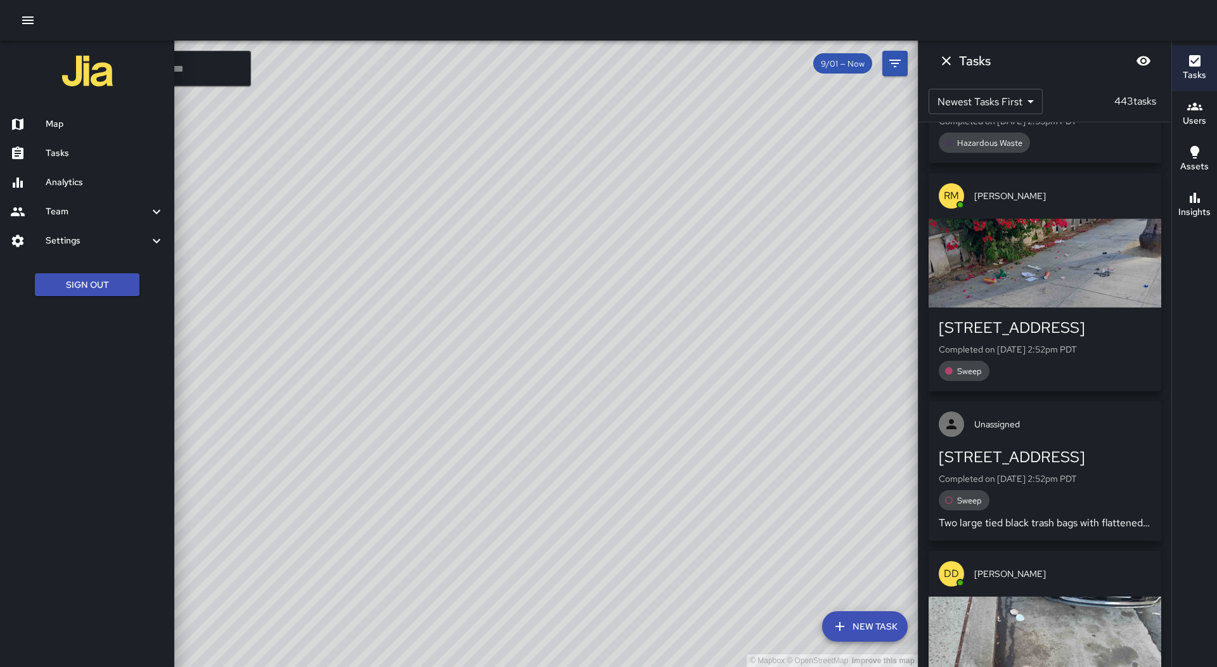
drag, startPoint x: 81, startPoint y: 150, endPoint x: 100, endPoint y: 154, distance: 20.0
click at [82, 150] on h6 "Tasks" at bounding box center [105, 153] width 119 height 14
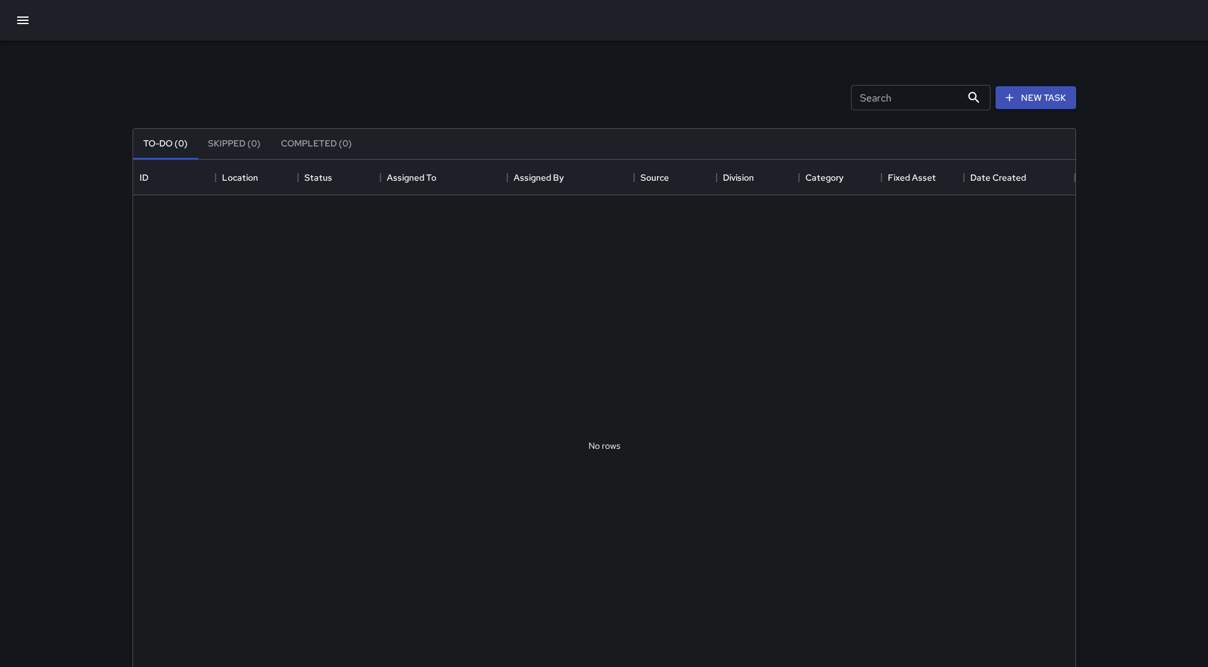
scroll to position [527, 932]
click at [444, 183] on icon "Sort" at bounding box center [444, 177] width 11 height 11
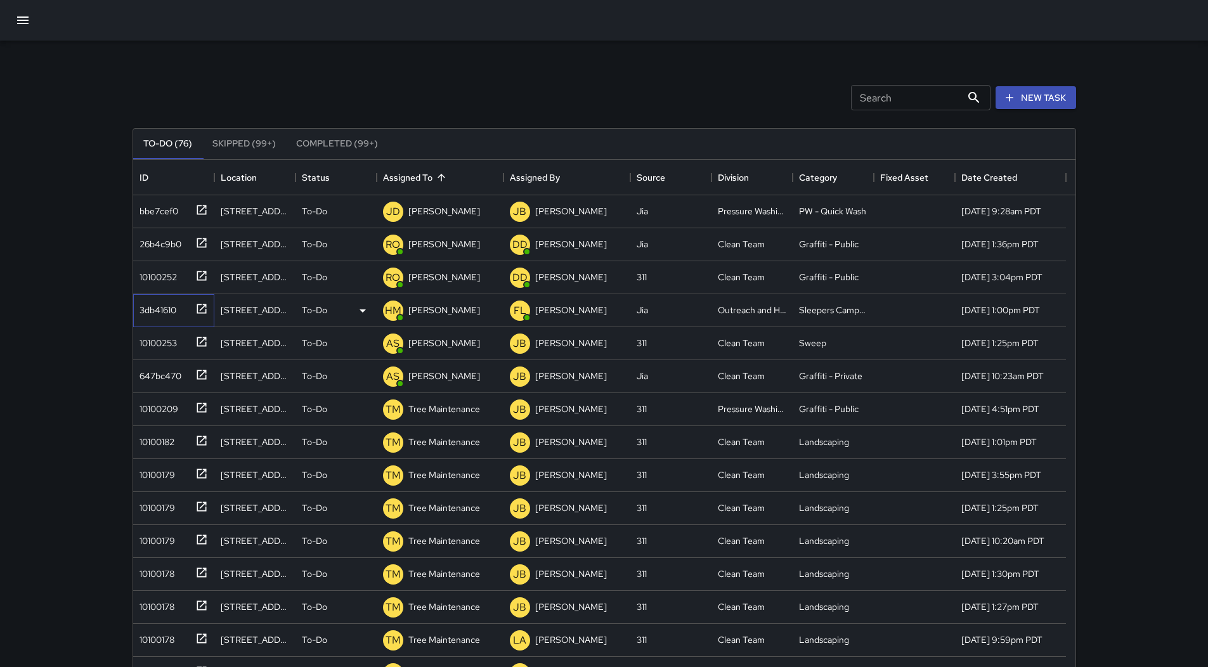
click at [153, 307] on div "3db41610" at bounding box center [155, 308] width 42 height 18
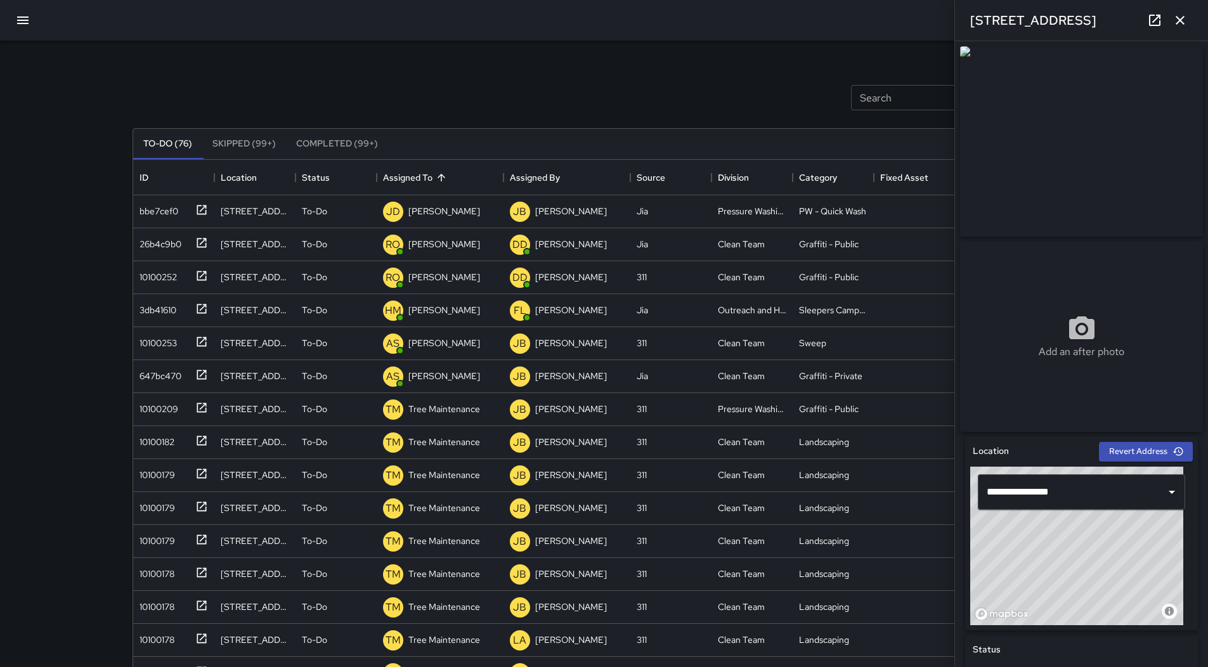
click at [1179, 24] on icon "button" at bounding box center [1179, 20] width 15 height 15
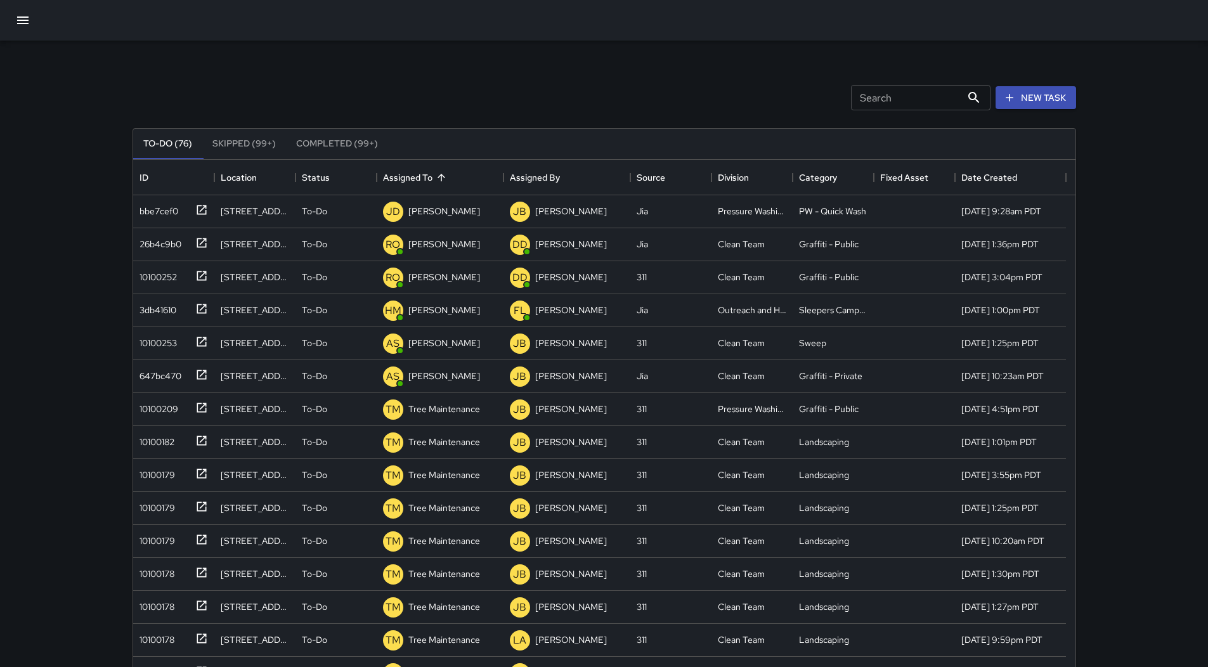
click at [20, 10] on button "button" at bounding box center [23, 20] width 30 height 30
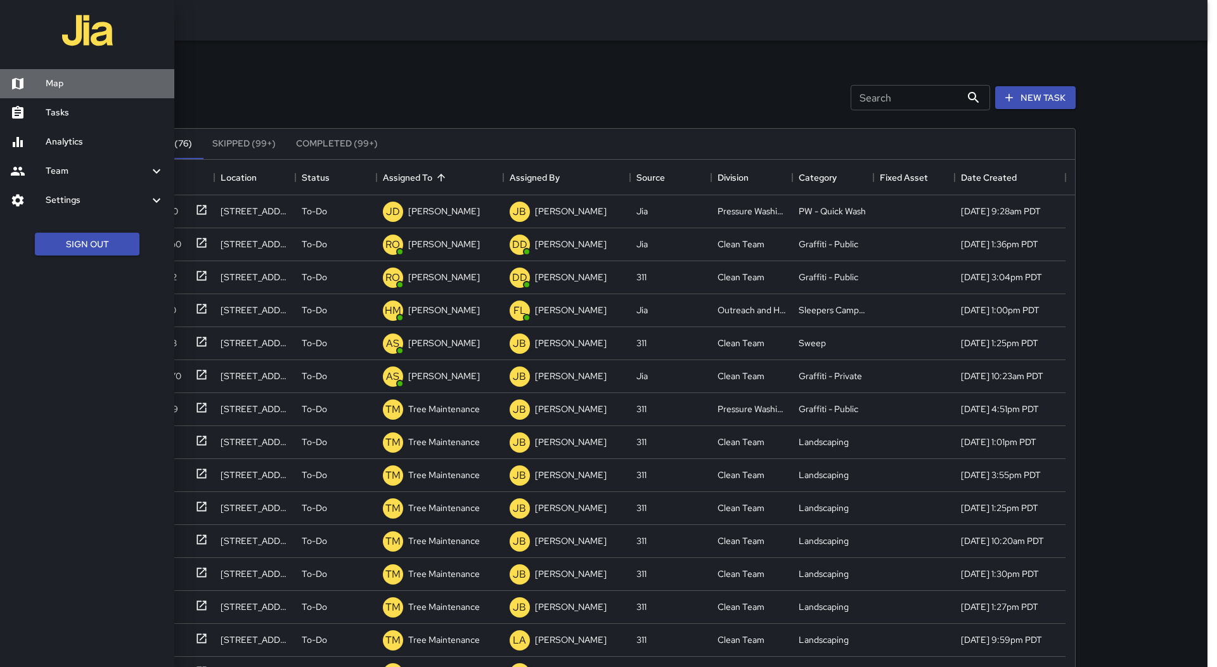
click at [53, 82] on h6 "Map" at bounding box center [105, 84] width 119 height 14
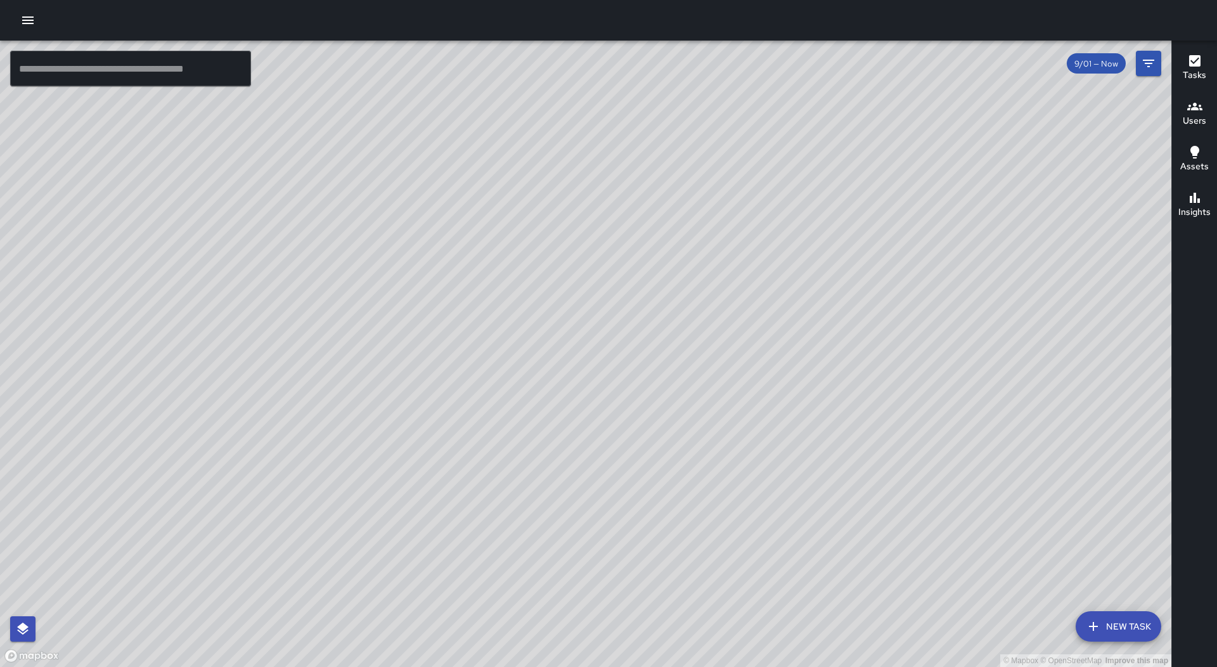
click at [27, 19] on icon "button" at bounding box center [27, 20] width 15 height 15
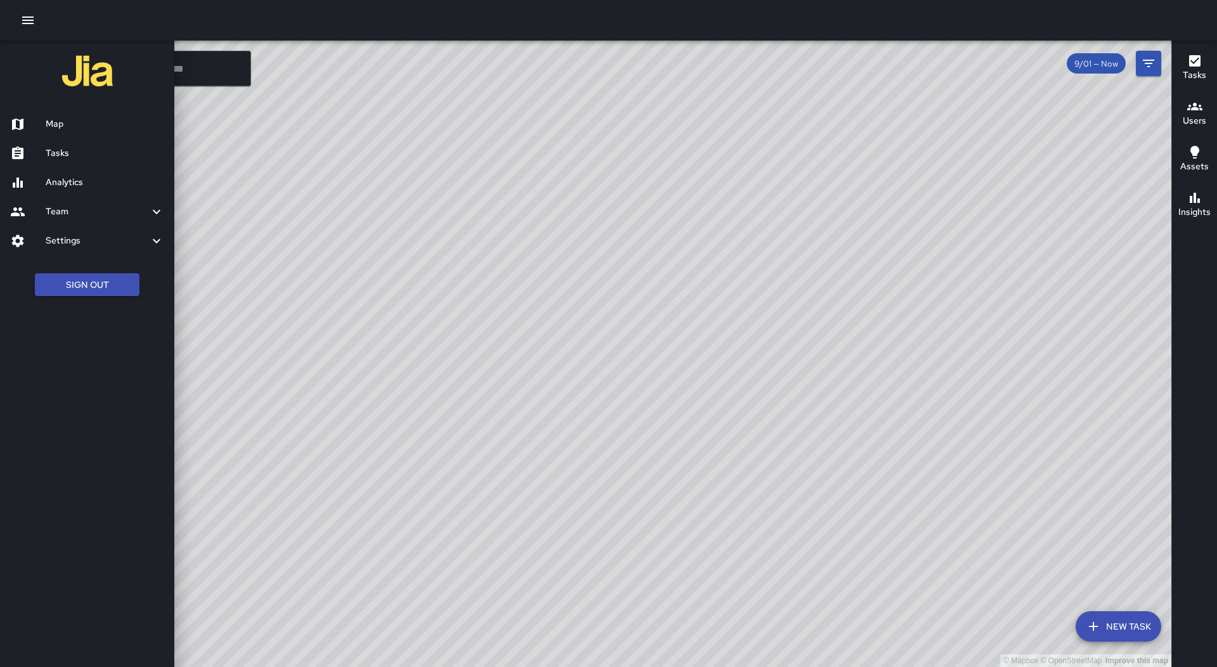
click at [106, 164] on link "Tasks" at bounding box center [87, 153] width 174 height 29
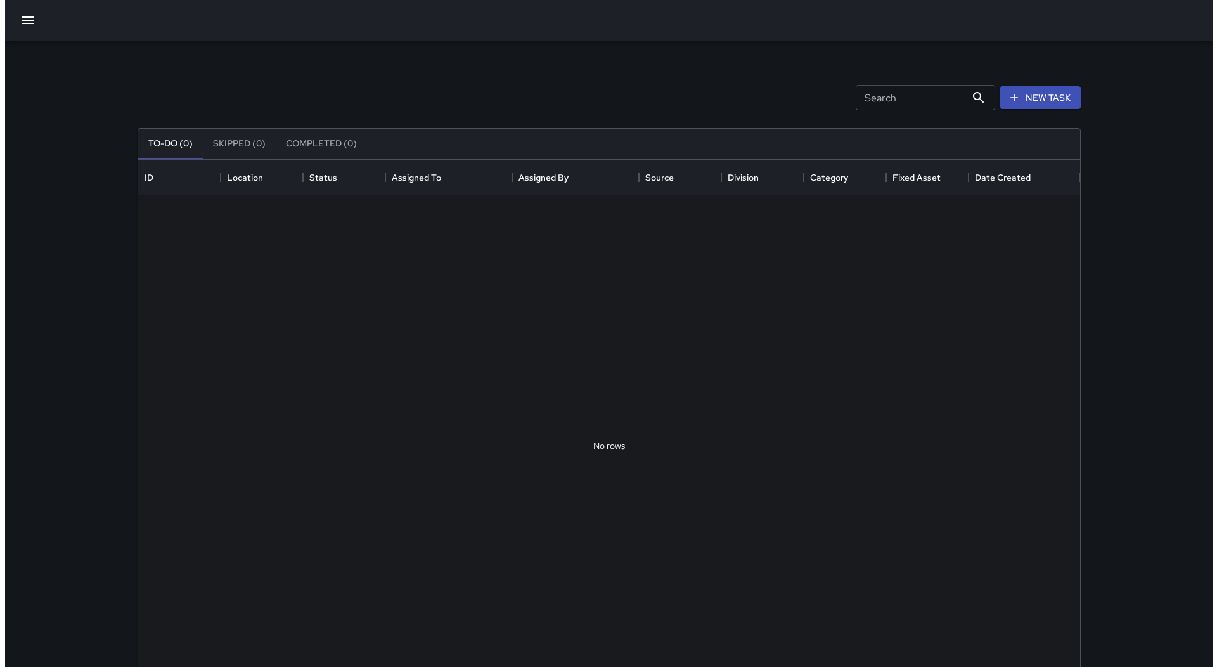
scroll to position [527, 932]
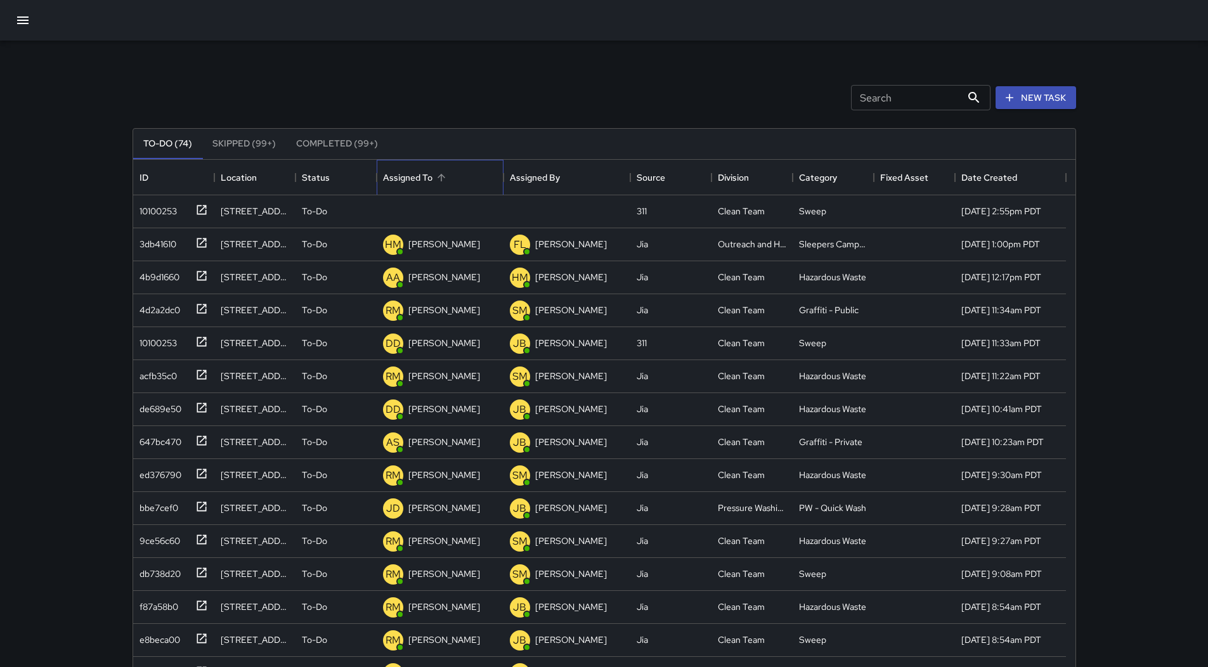
click at [454, 172] on div "Assigned To" at bounding box center [440, 177] width 114 height 35
click at [167, 208] on div "10100253" at bounding box center [155, 209] width 42 height 18
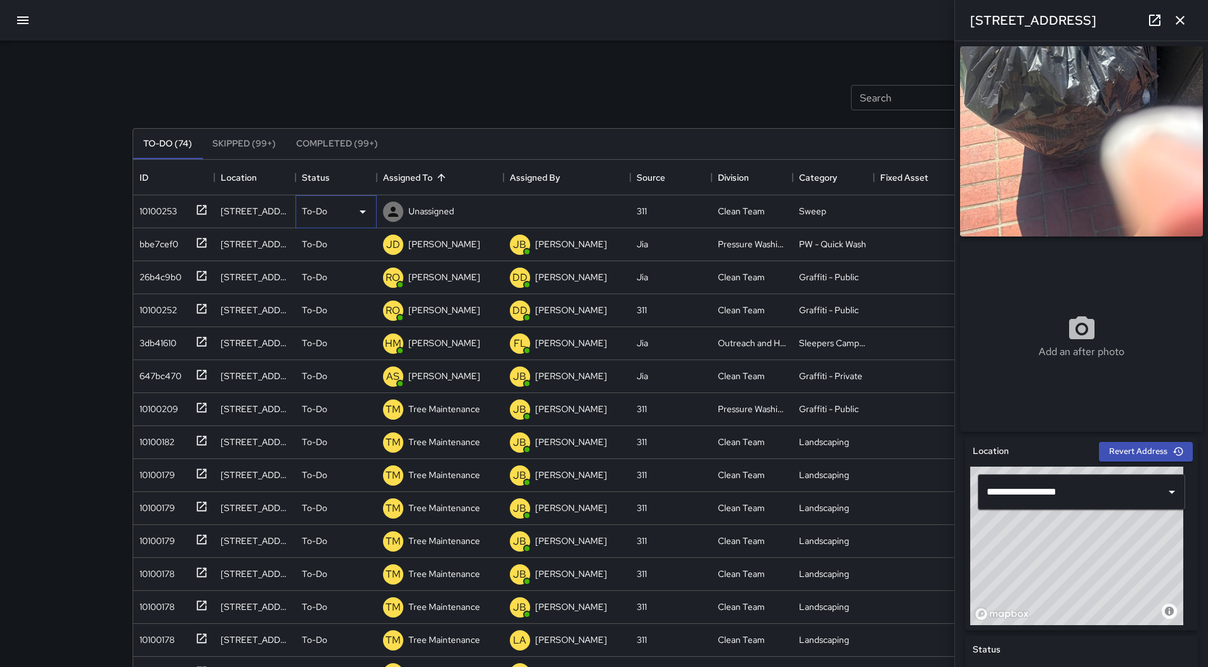
click at [347, 212] on div "To-Do" at bounding box center [336, 211] width 68 height 15
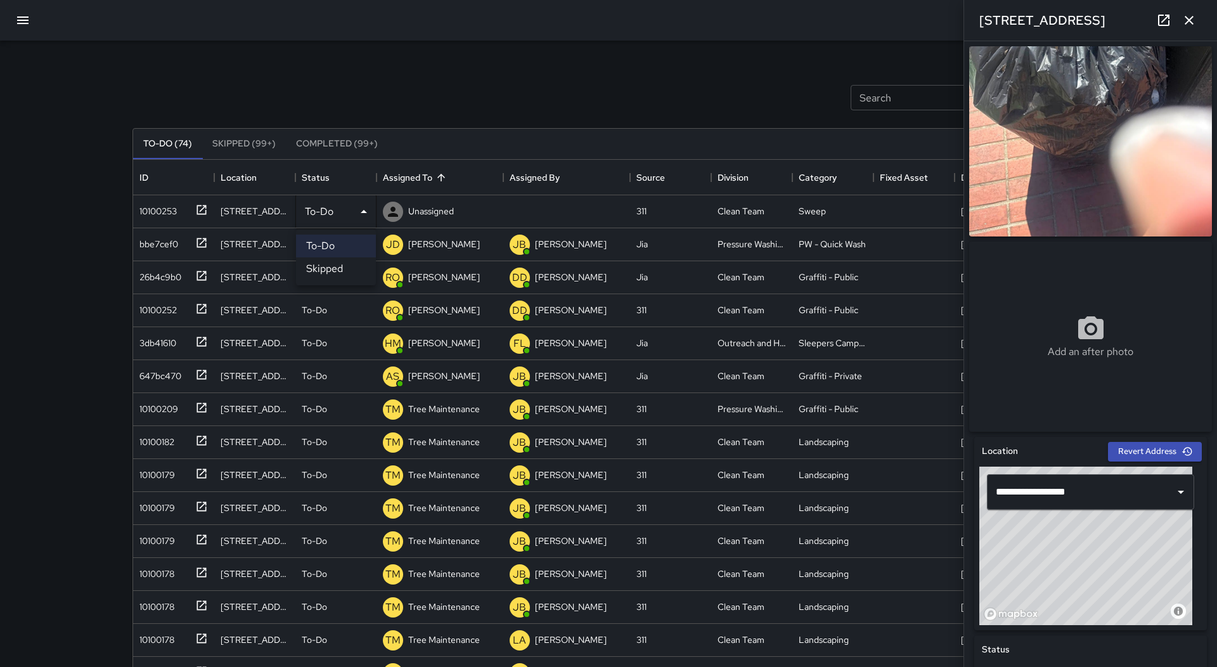
click at [336, 270] on li "Skipped" at bounding box center [336, 268] width 80 height 23
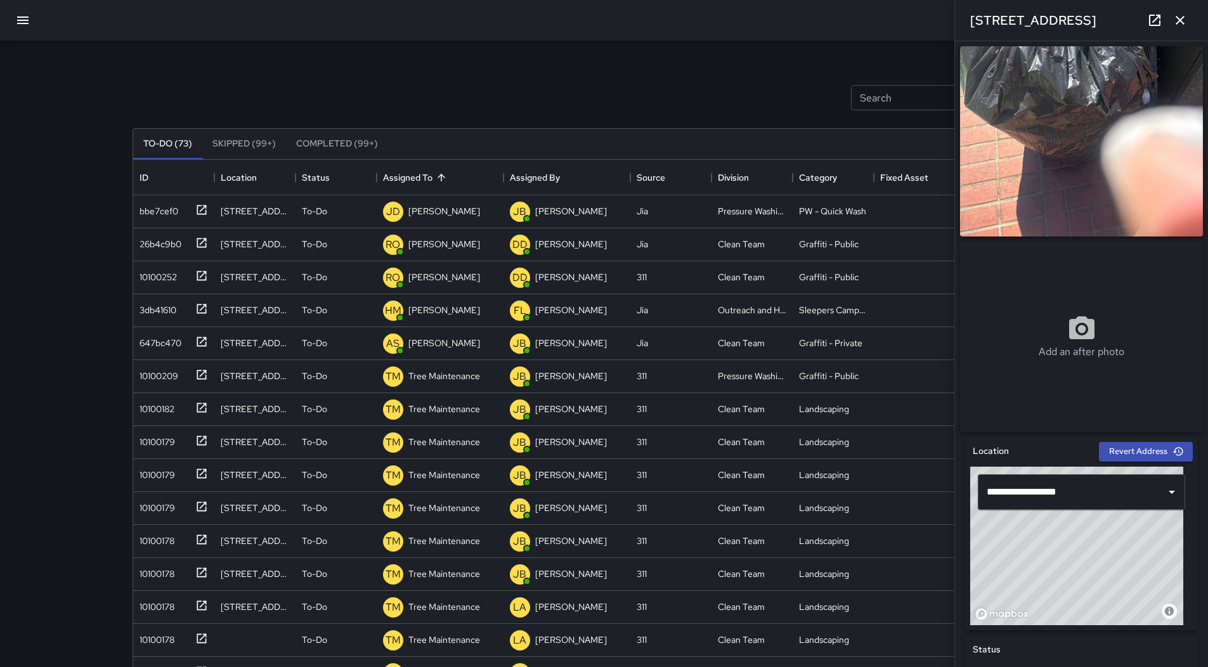
click at [1175, 6] on div "[STREET_ADDRESS]" at bounding box center [1081, 20] width 253 height 41
drag, startPoint x: 1173, startPoint y: 8, endPoint x: 1173, endPoint y: 16, distance: 7.6
click at [1173, 16] on div "[STREET_ADDRESS]" at bounding box center [1081, 20] width 253 height 41
drag, startPoint x: 1173, startPoint y: 16, endPoint x: 1175, endPoint y: 22, distance: 6.6
click at [1175, 21] on icon "button" at bounding box center [1179, 20] width 15 height 15
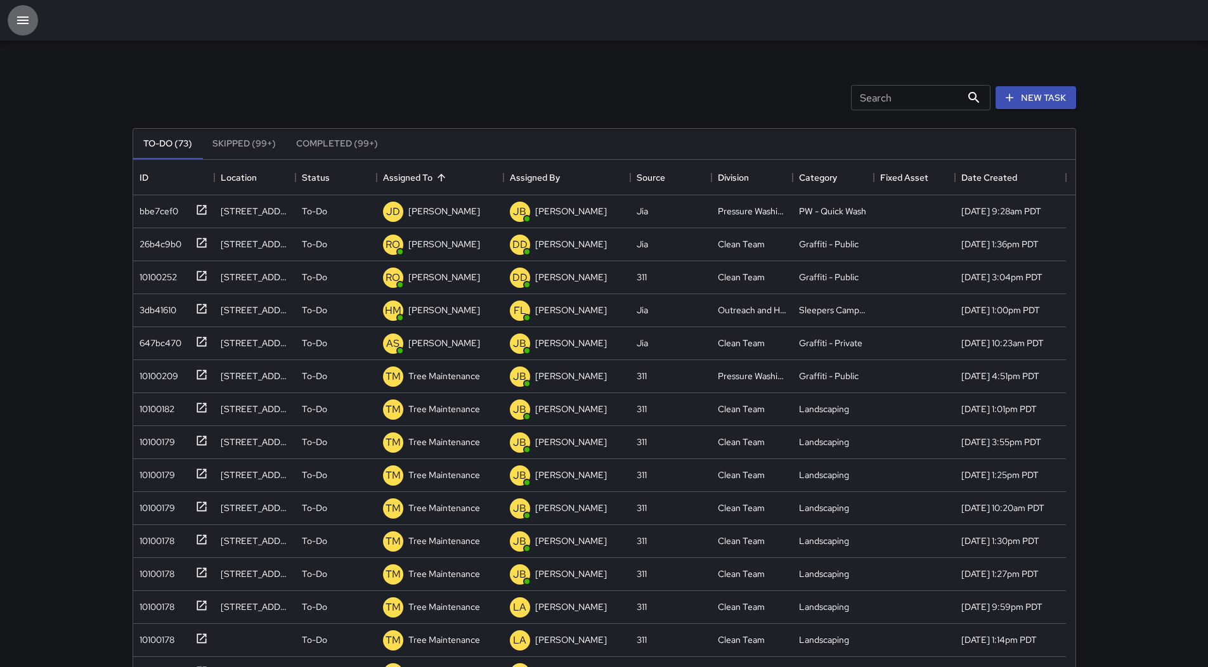
click at [30, 16] on icon "button" at bounding box center [22, 20] width 15 height 15
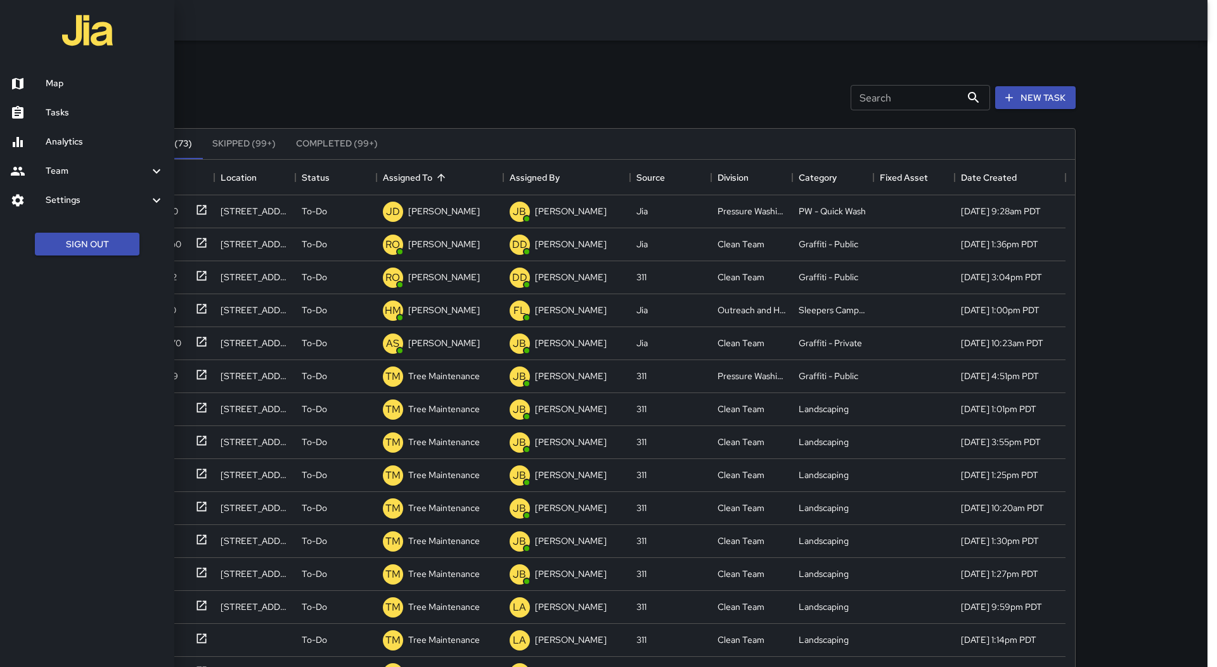
click at [55, 93] on link "Map" at bounding box center [87, 83] width 174 height 29
